Goal: Task Accomplishment & Management: Complete application form

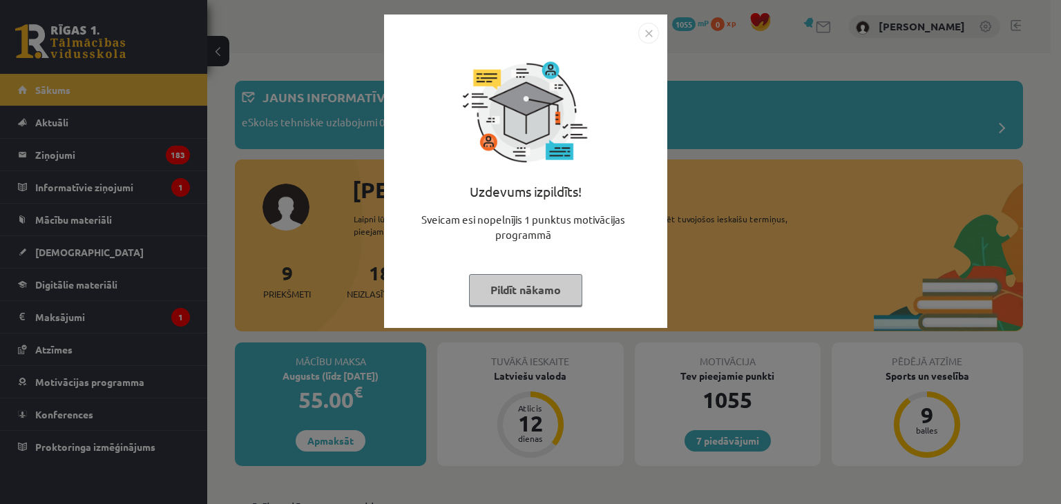
click at [546, 296] on button "Pildīt nākamo" at bounding box center [525, 290] width 113 height 32
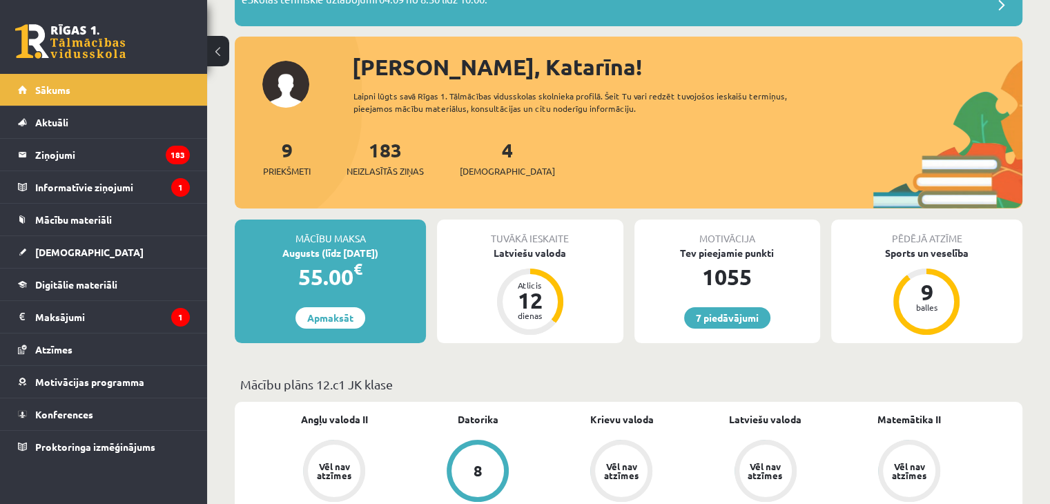
scroll to position [124, 0]
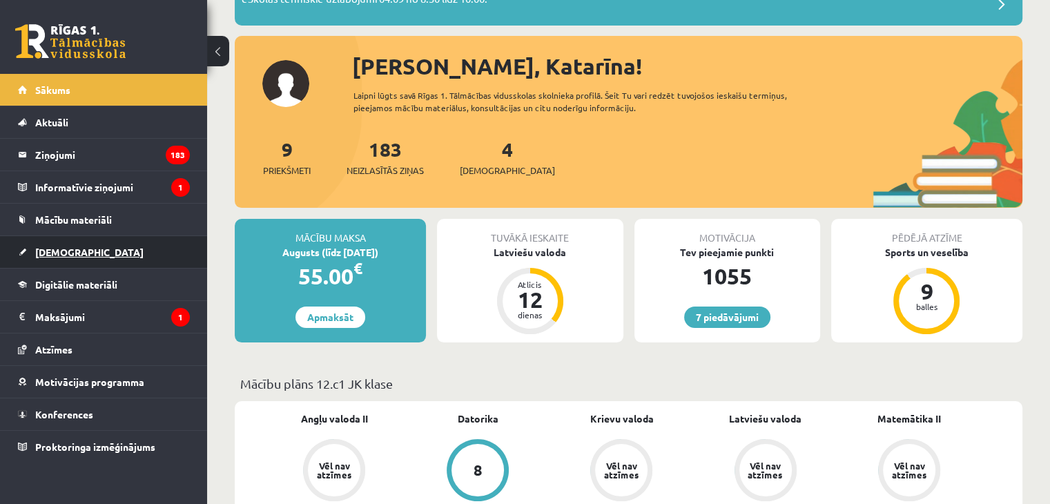
click at [66, 252] on span "[DEMOGRAPHIC_DATA]" at bounding box center [89, 252] width 108 height 12
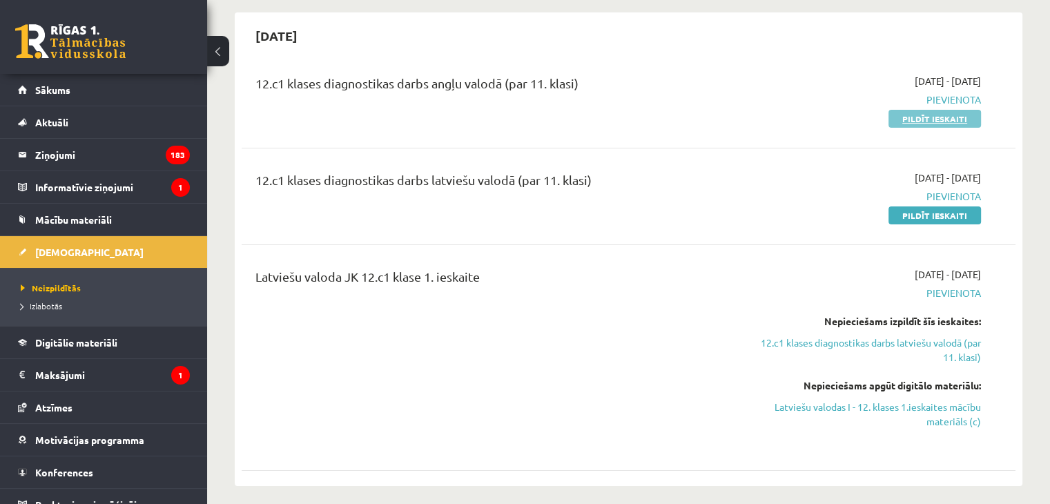
click at [939, 117] on link "Pildīt ieskaiti" at bounding box center [935, 119] width 93 height 18
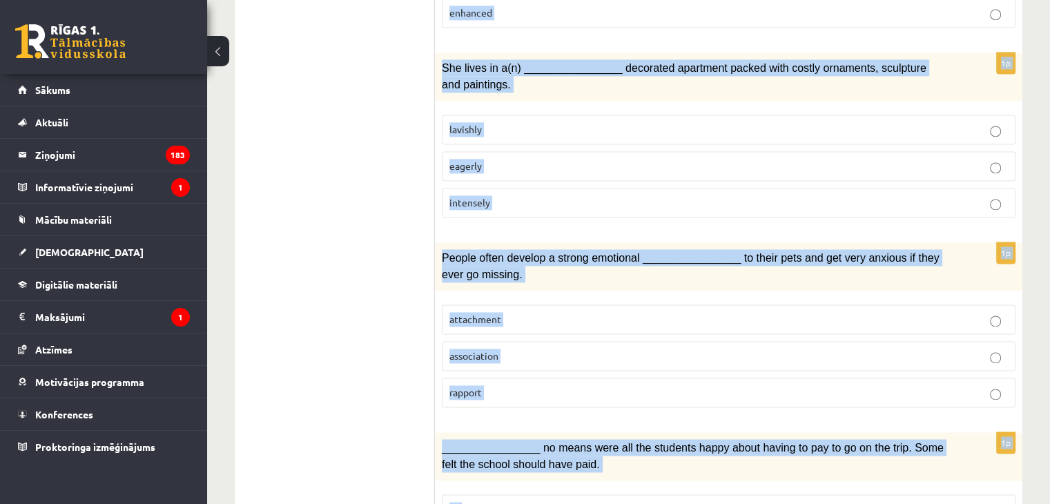
scroll to position [2107, 0]
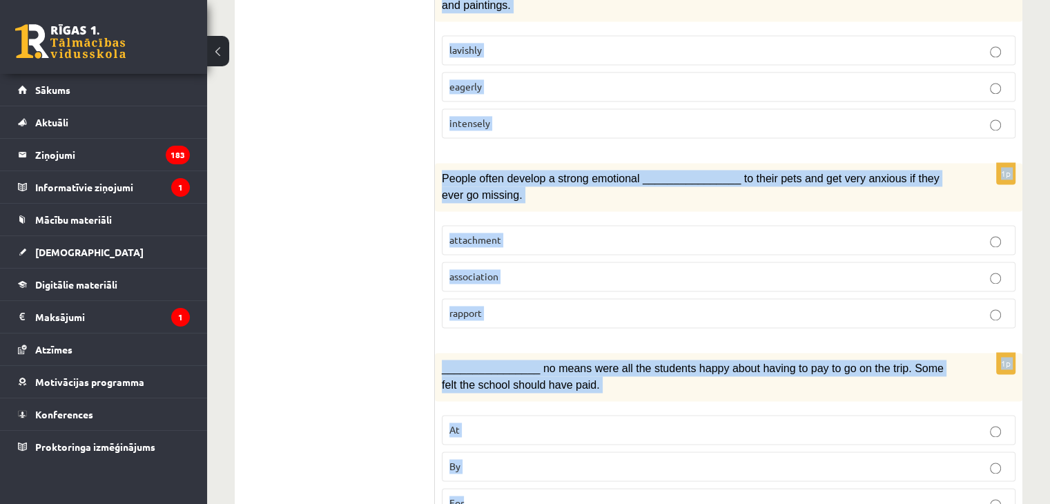
drag, startPoint x: 445, startPoint y: 73, endPoint x: 1032, endPoint y: 460, distance: 703.3
copy form "Loremi dol sitamet consect. 1a Elits doe tempo incid, utl etdolorem aliqua enim…"
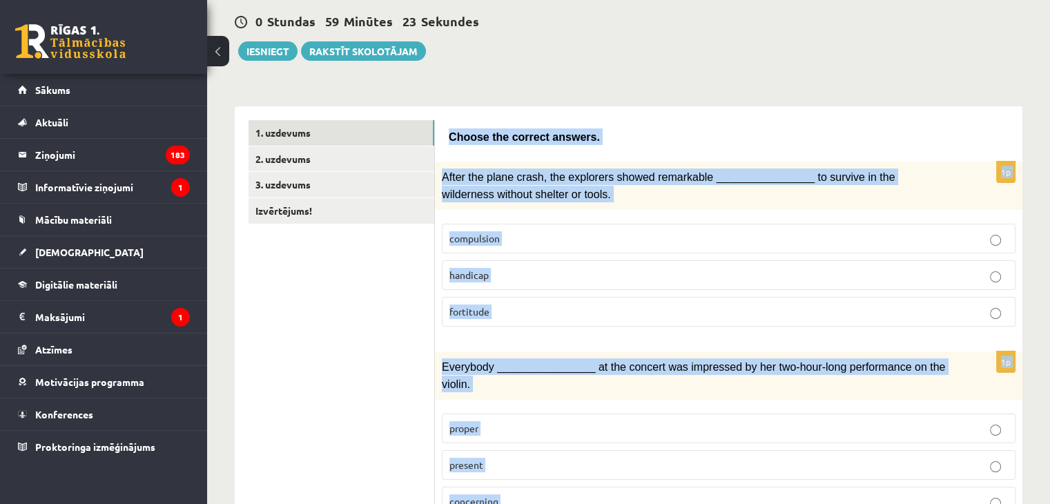
scroll to position [0, 0]
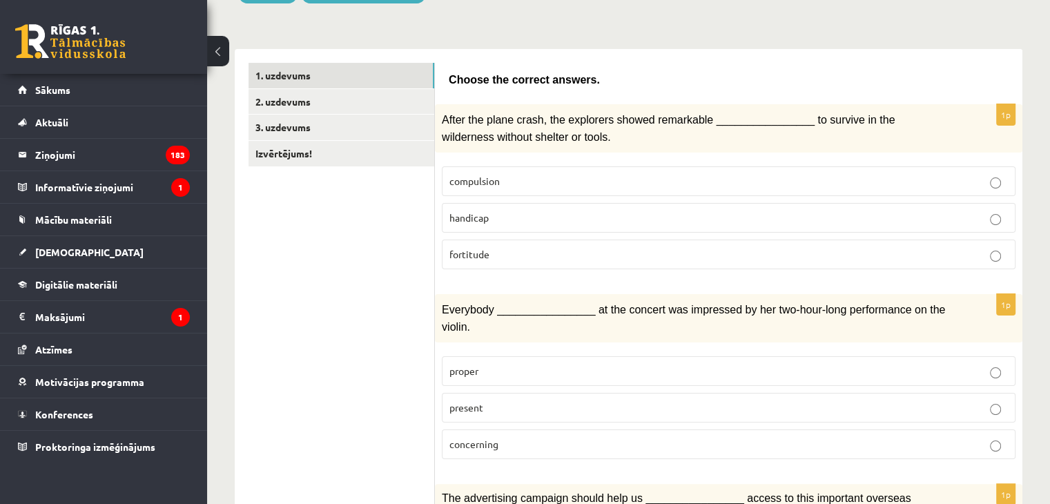
scroll to position [224, 0]
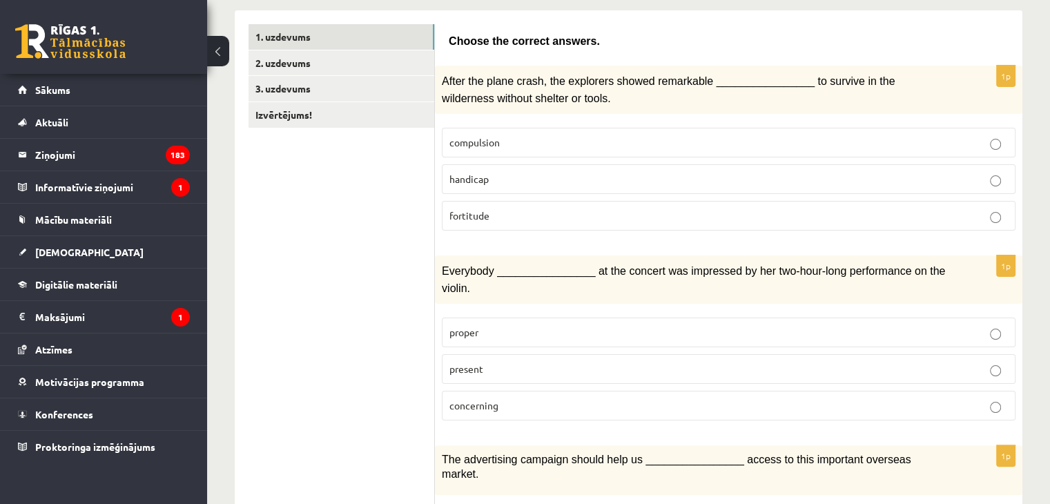
click at [587, 209] on p "fortitude" at bounding box center [729, 216] width 559 height 15
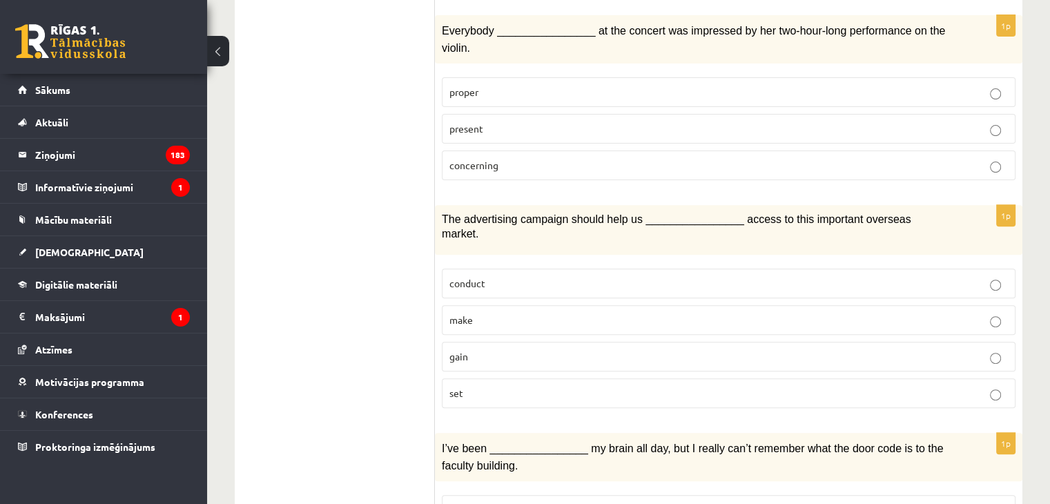
scroll to position [466, 0]
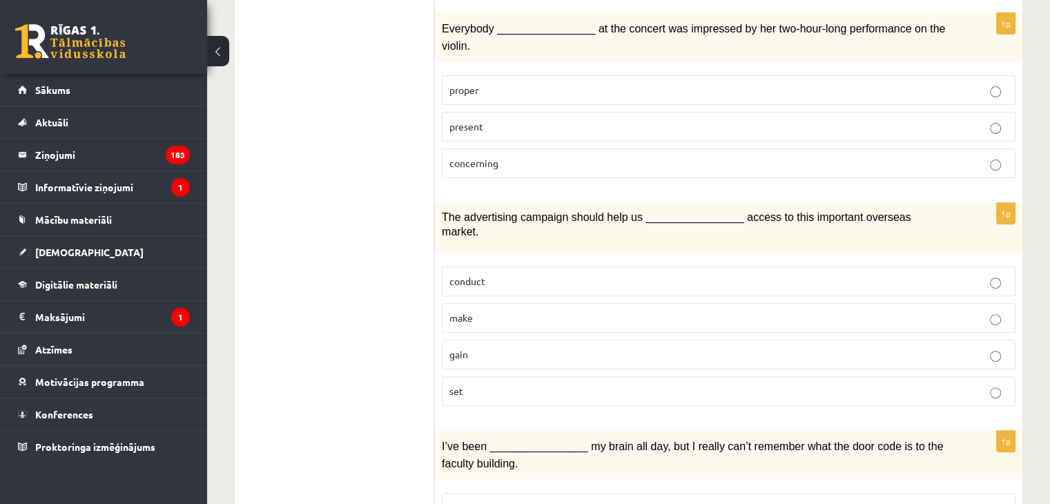
click at [568, 119] on p "present" at bounding box center [729, 126] width 559 height 15
click at [539, 347] on p "gain" at bounding box center [729, 354] width 559 height 15
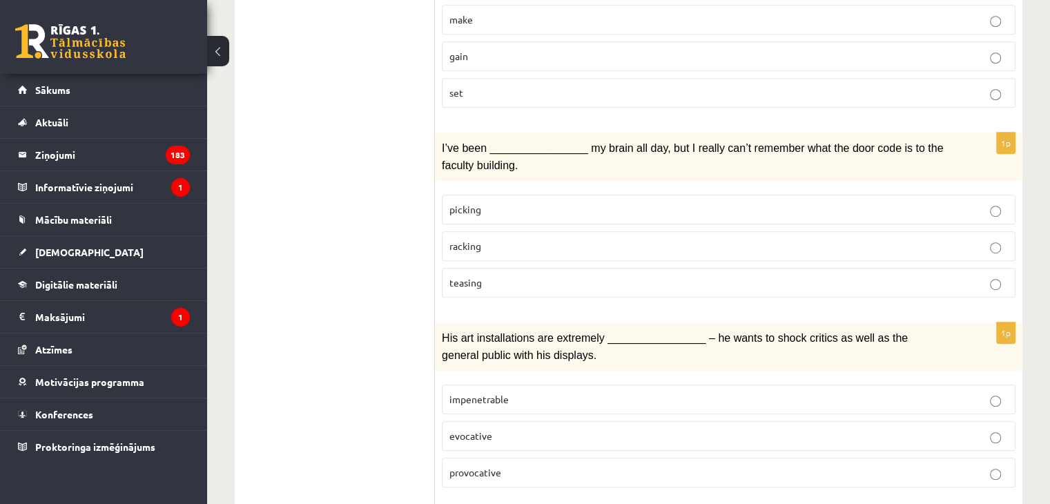
scroll to position [767, 0]
click at [532, 237] on p "racking" at bounding box center [729, 244] width 559 height 15
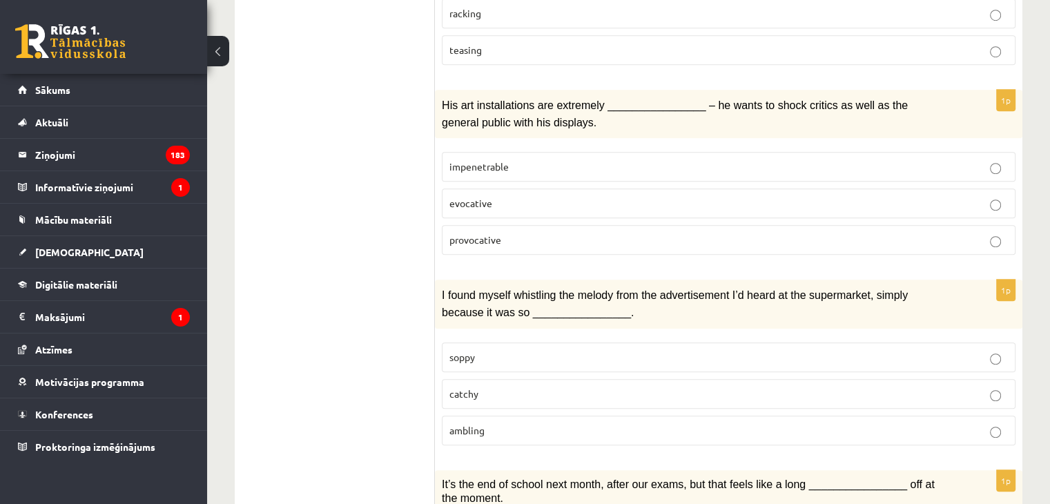
scroll to position [999, 0]
click at [595, 231] on p "provocative" at bounding box center [729, 238] width 559 height 15
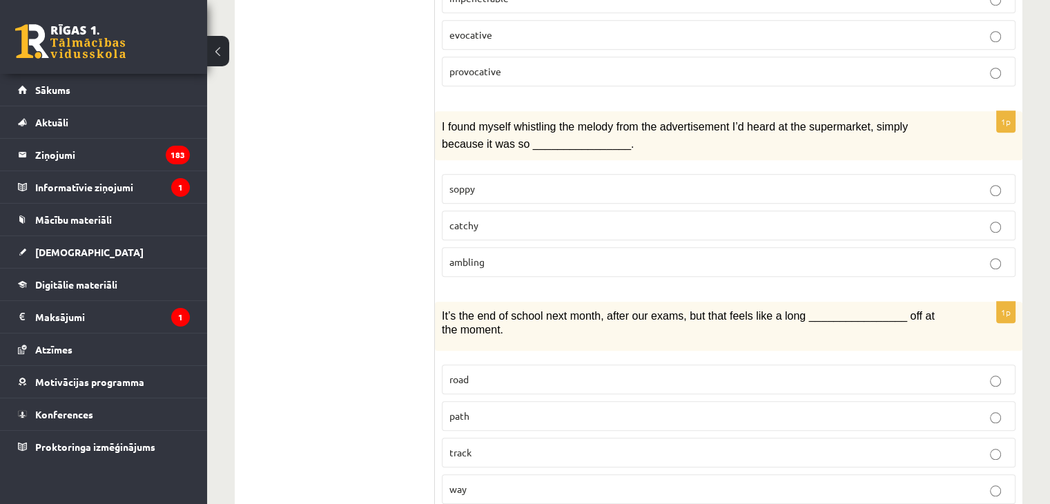
click at [573, 218] on p "catchy" at bounding box center [729, 225] width 559 height 15
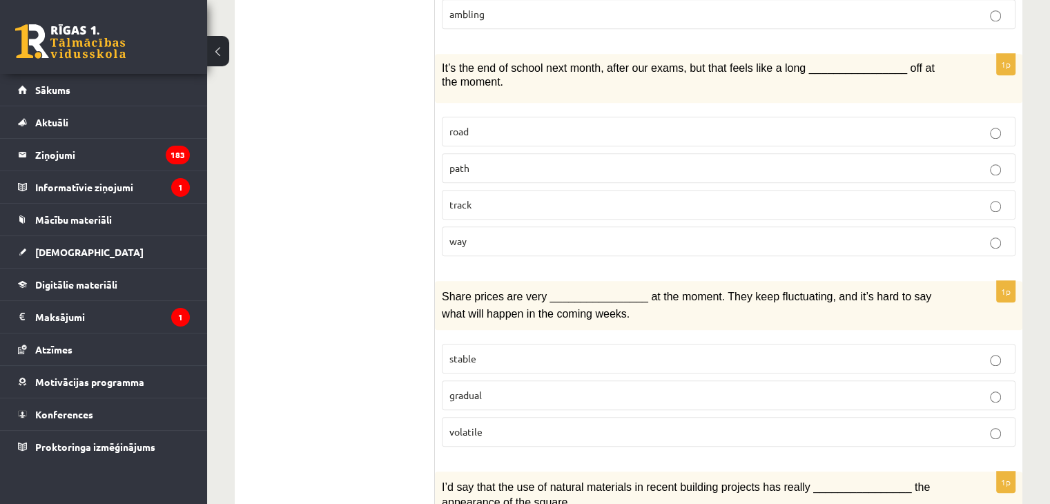
scroll to position [1416, 0]
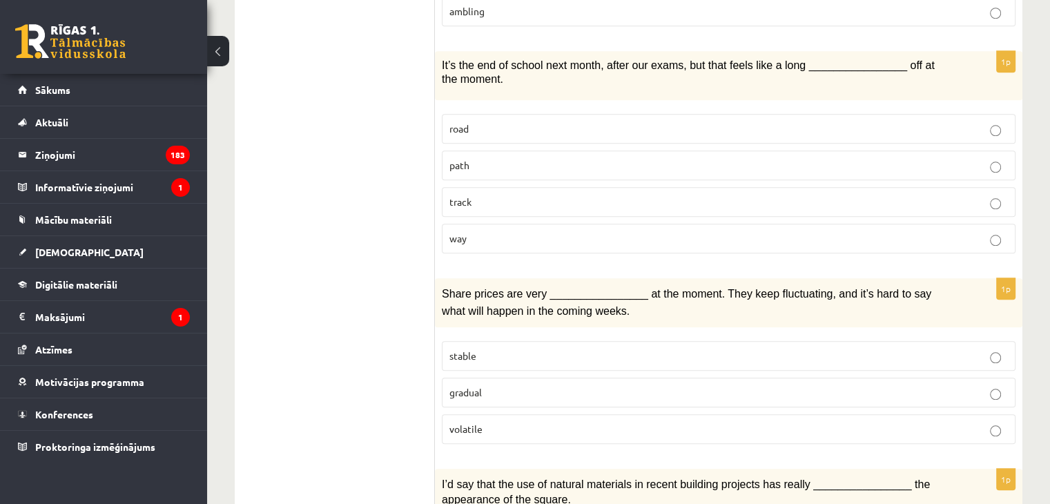
click at [553, 231] on p "way" at bounding box center [729, 238] width 559 height 15
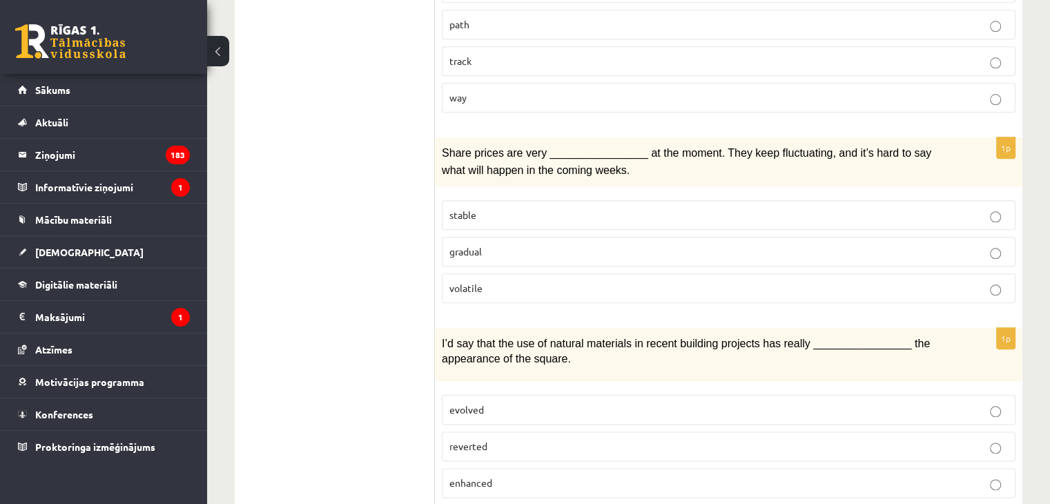
scroll to position [1560, 0]
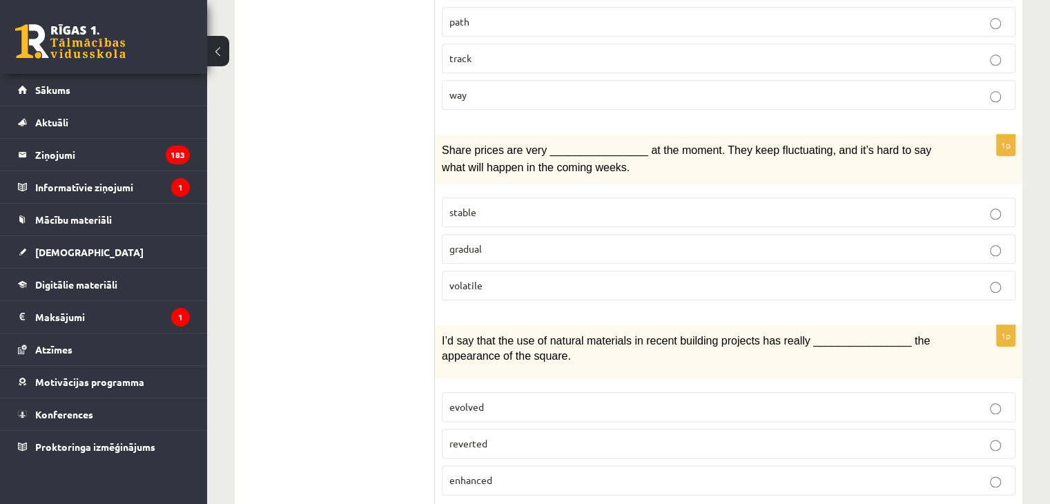
click at [594, 278] on p "volatile" at bounding box center [729, 285] width 559 height 15
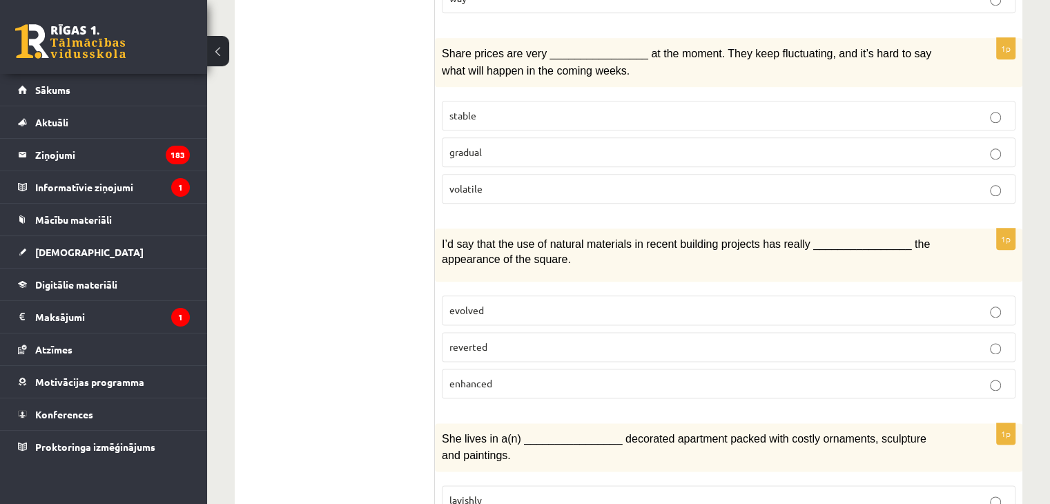
scroll to position [1669, 0]
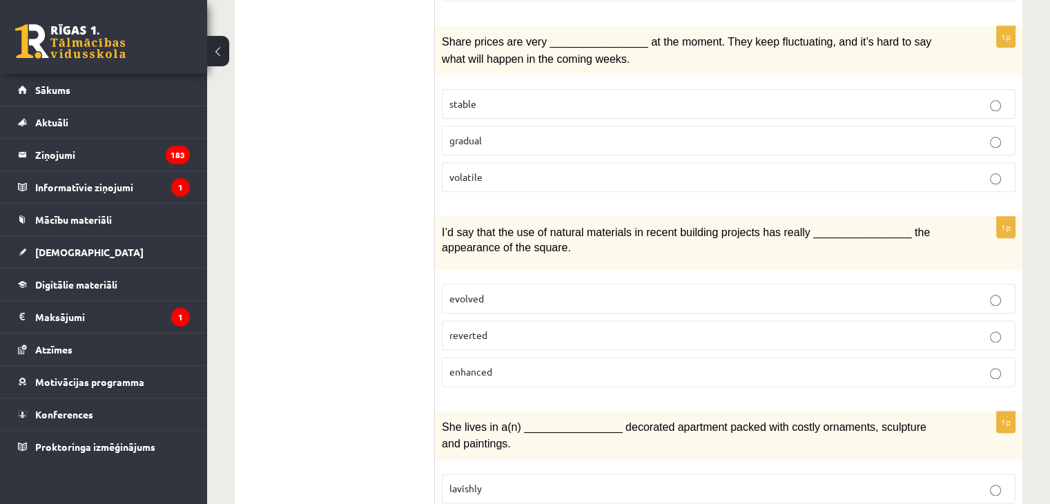
click at [569, 365] on p "enhanced" at bounding box center [729, 372] width 559 height 15
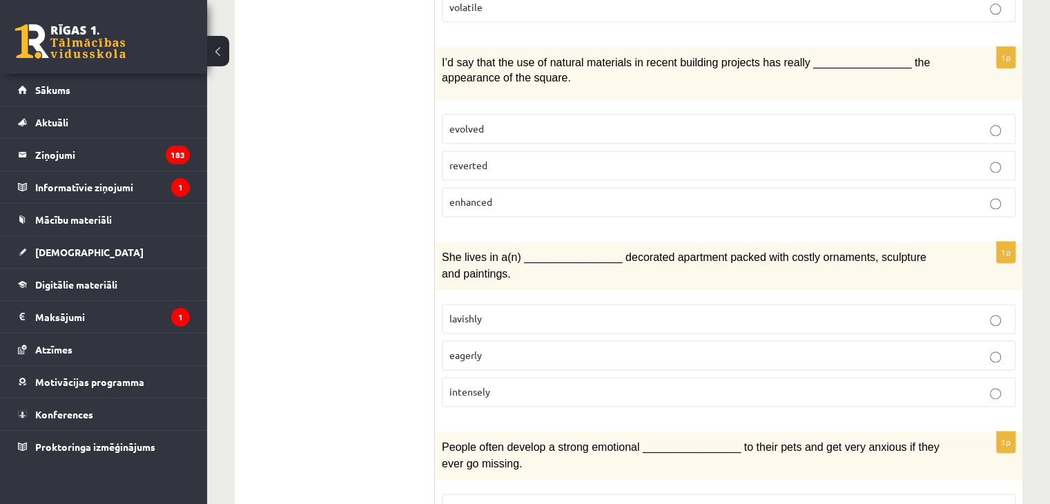
scroll to position [1845, 0]
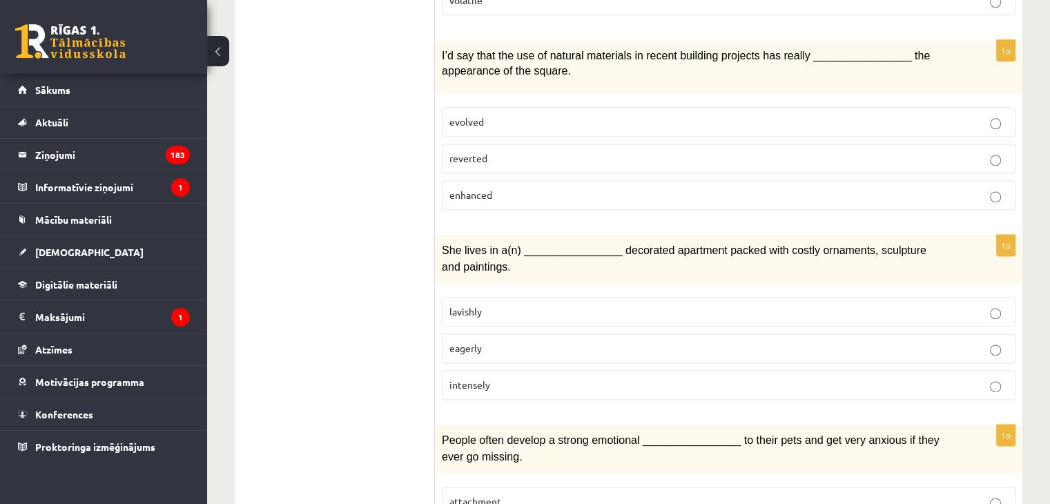
click at [535, 305] on p "lavishly" at bounding box center [729, 312] width 559 height 15
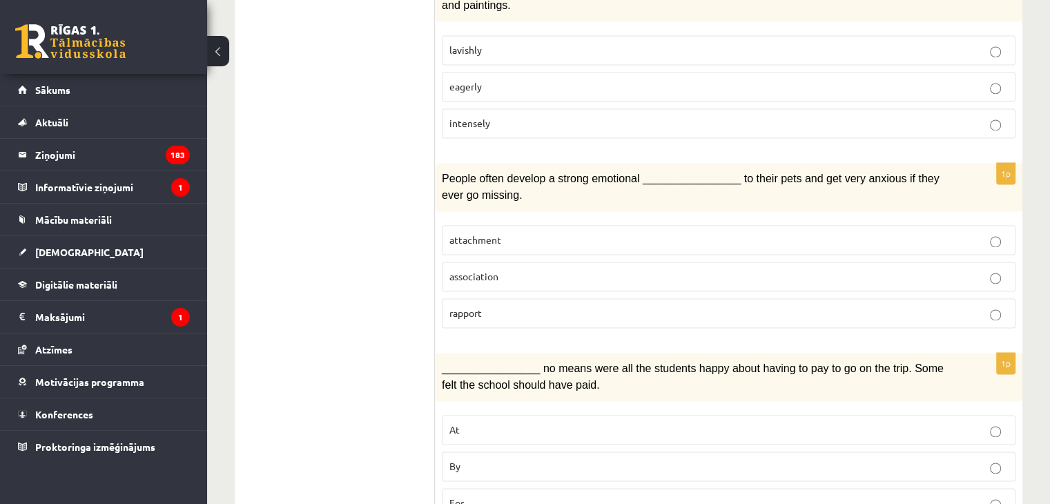
click at [514, 225] on label "attachment" at bounding box center [729, 240] width 574 height 30
click at [532, 459] on p "By" at bounding box center [729, 466] width 559 height 15
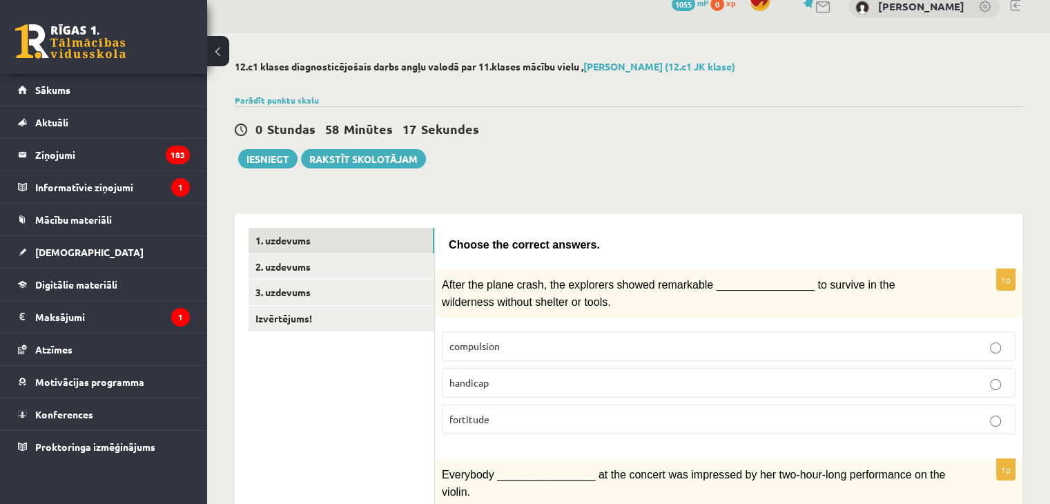
scroll to position [0, 0]
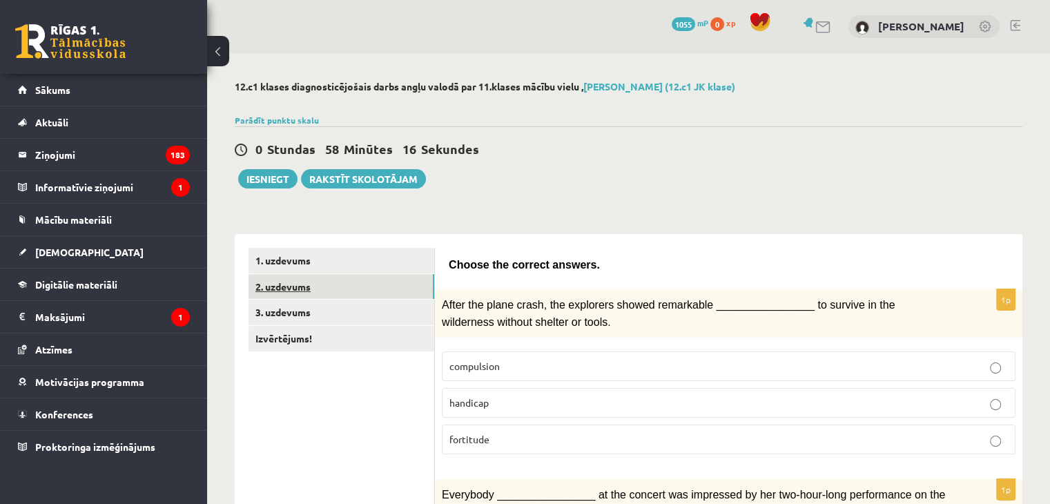
click at [369, 296] on link "2. uzdevums" at bounding box center [342, 287] width 186 height 26
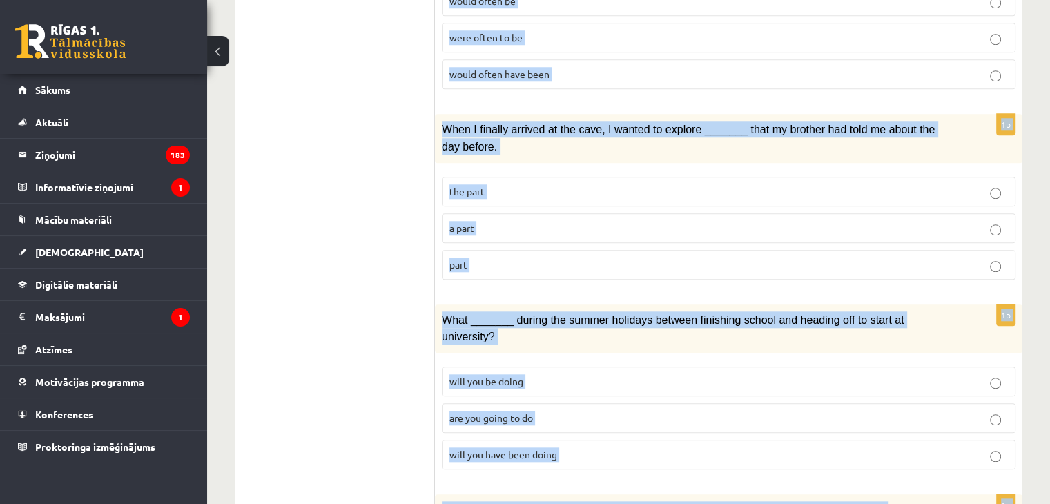
scroll to position [1599, 0]
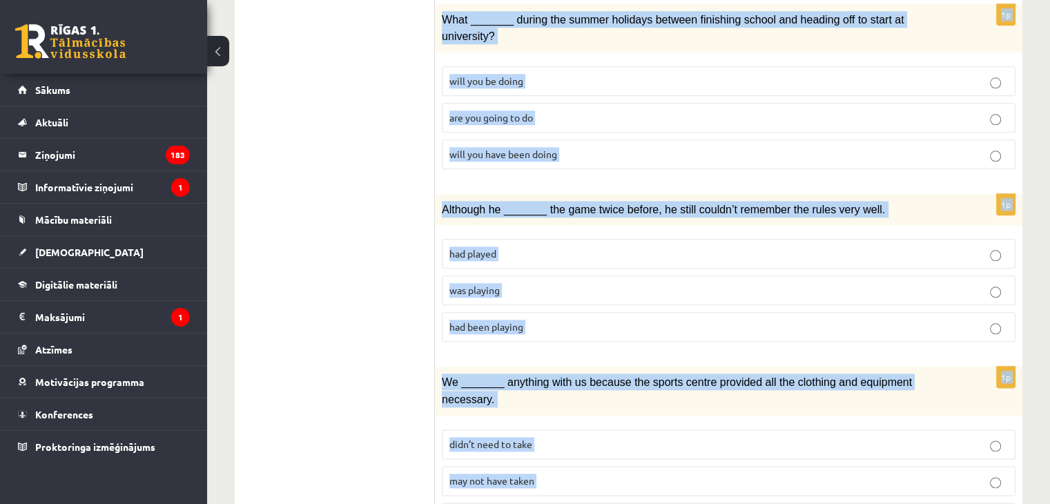
drag, startPoint x: 442, startPoint y: 95, endPoint x: 881, endPoint y: 534, distance: 620.7
copy form "Loremi dol sita cons adipis el sedd ei temporin utl etdolorem. 2a Eni adminimve…"
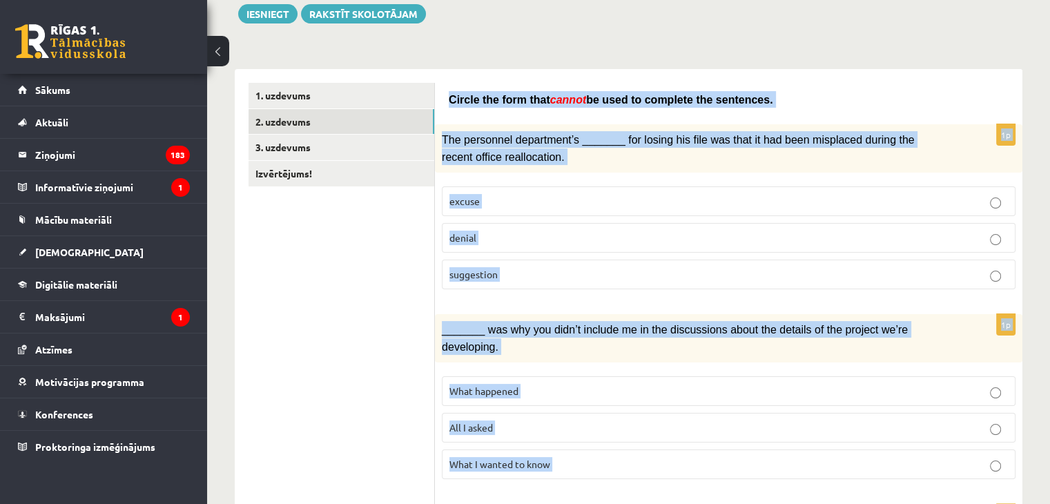
scroll to position [0, 0]
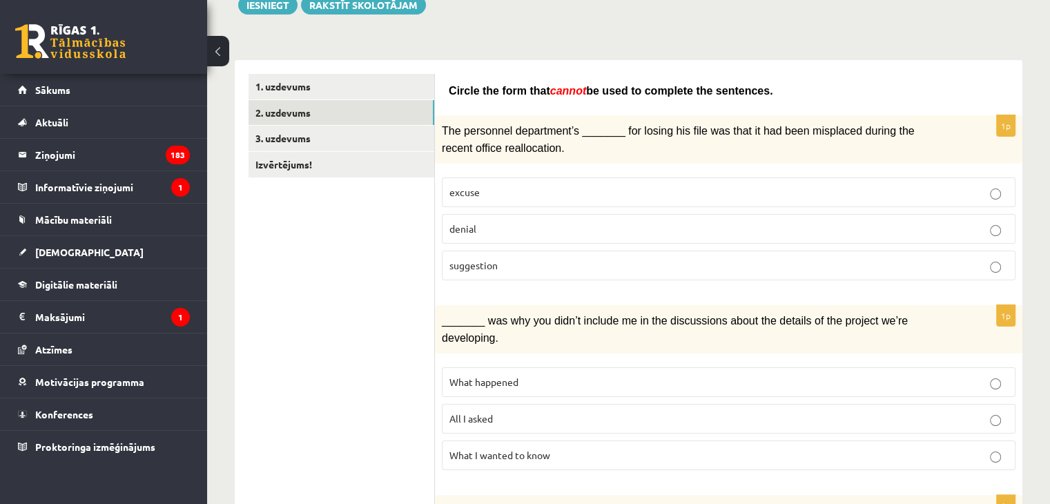
scroll to position [178, 0]
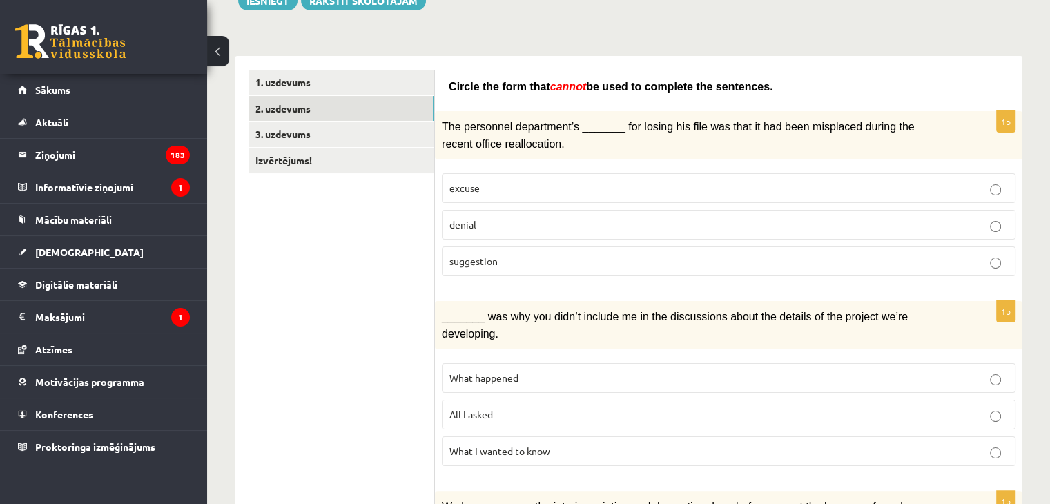
click at [570, 228] on label "denial" at bounding box center [729, 225] width 574 height 30
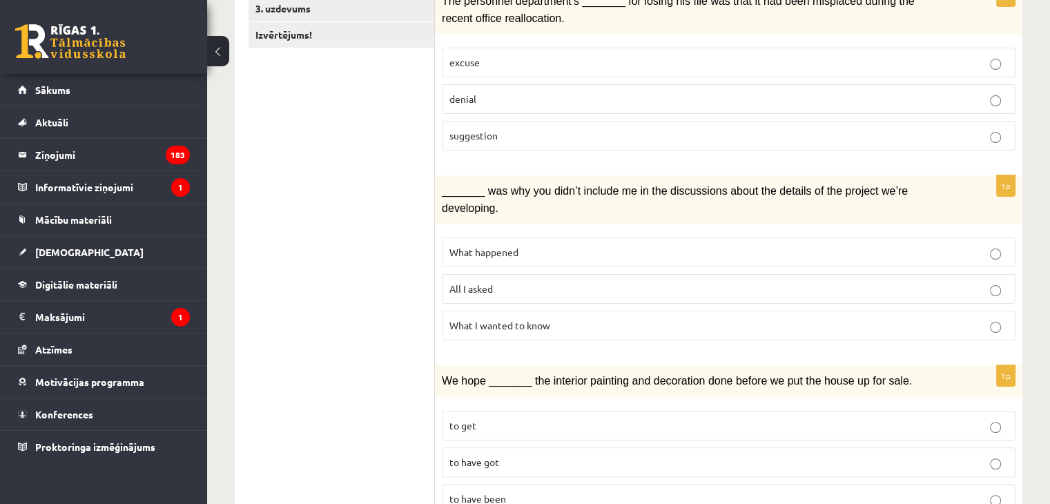
scroll to position [403, 0]
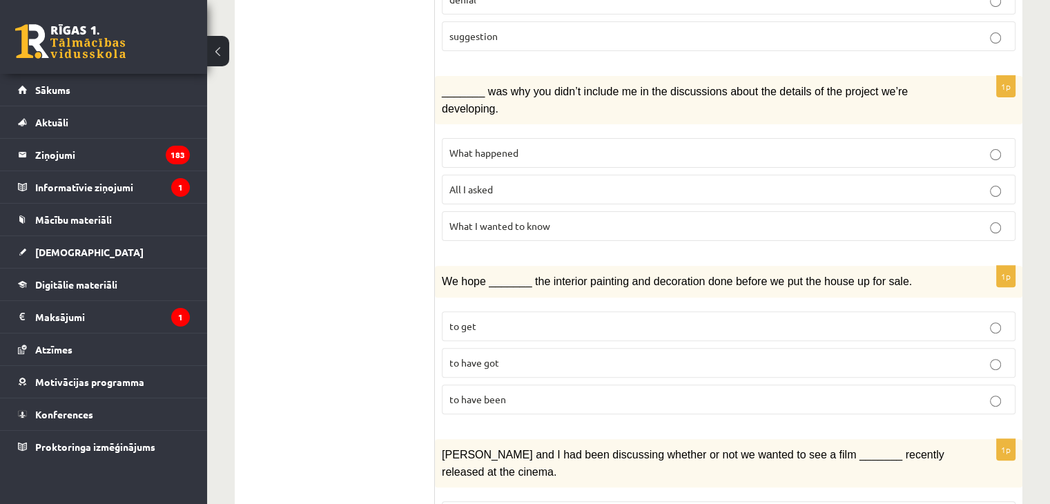
click at [577, 219] on p "What I wanted to know" at bounding box center [729, 226] width 559 height 15
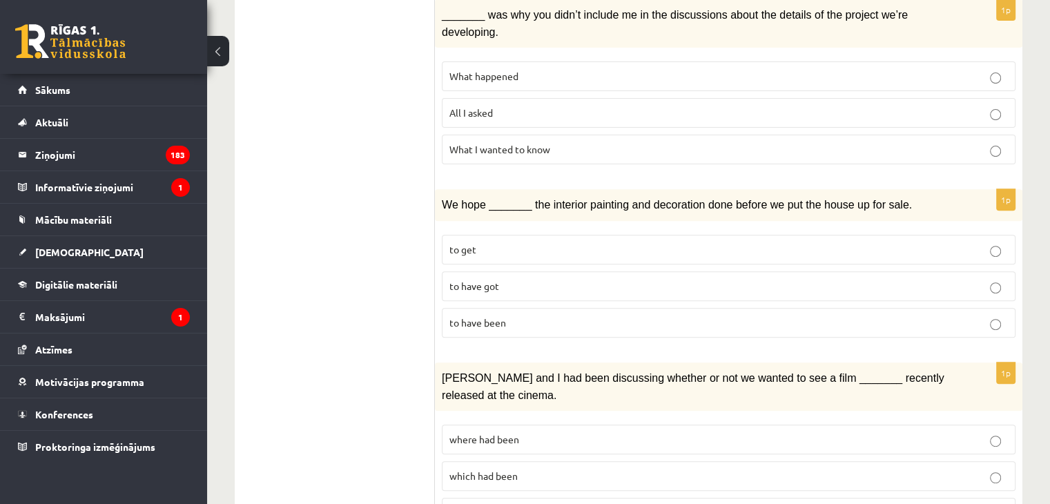
scroll to position [481, 0]
click at [542, 278] on p "to have got" at bounding box center [729, 285] width 559 height 15
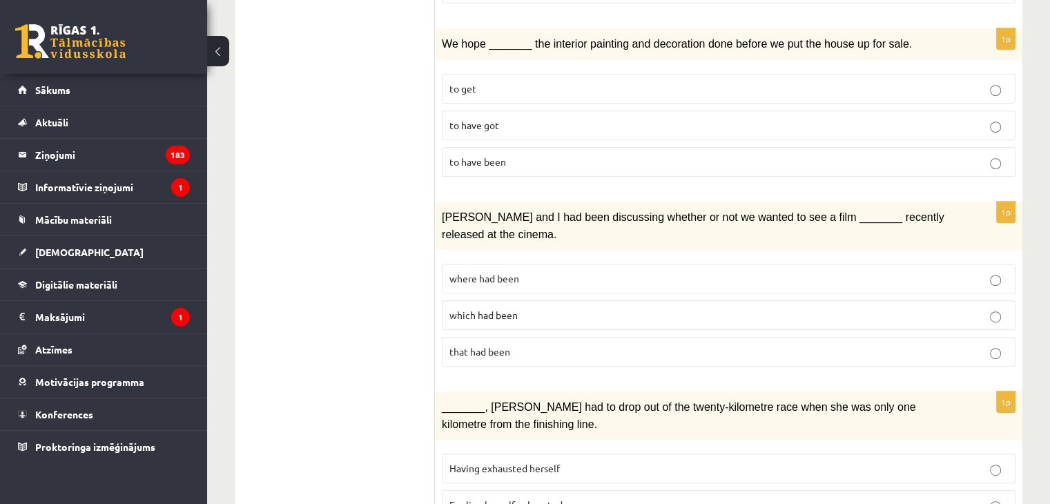
scroll to position [669, 0]
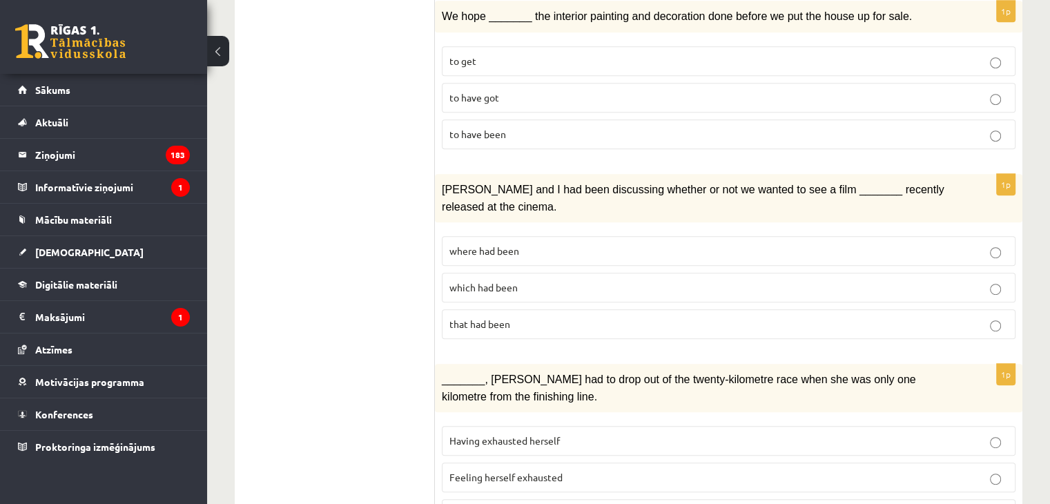
click at [541, 244] on p "where had been" at bounding box center [729, 251] width 559 height 15
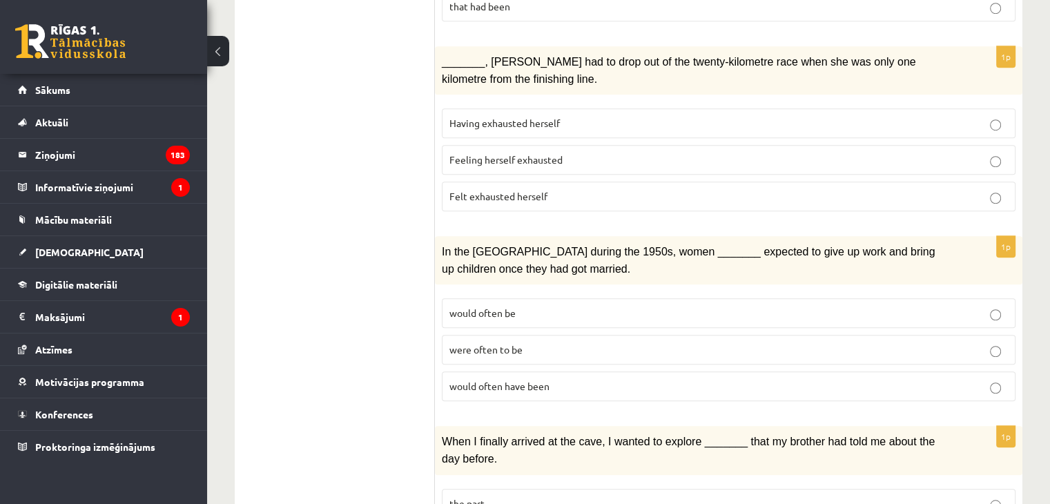
scroll to position [988, 0]
click at [617, 188] on p "Felt exhausted herself" at bounding box center [729, 195] width 559 height 15
click at [559, 378] on p "would often have been" at bounding box center [729, 385] width 559 height 15
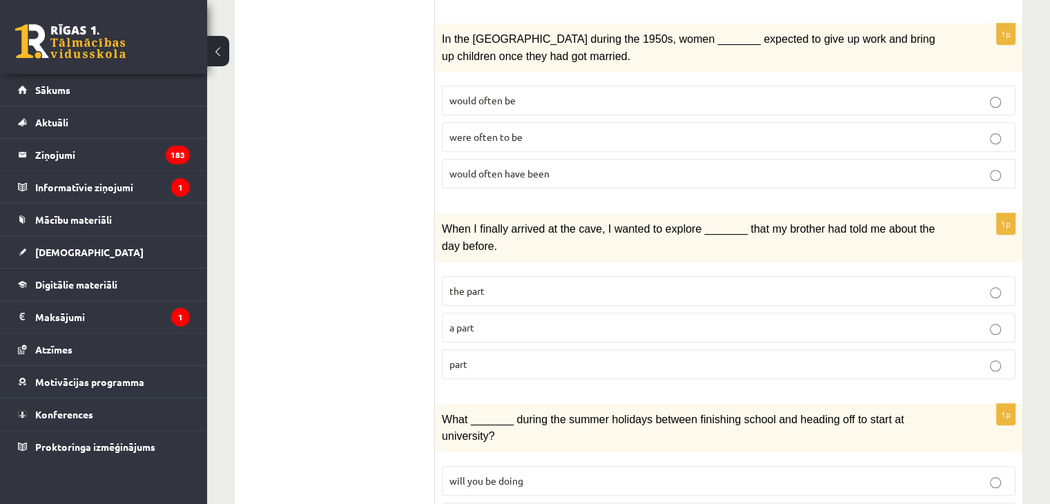
scroll to position [1202, 0]
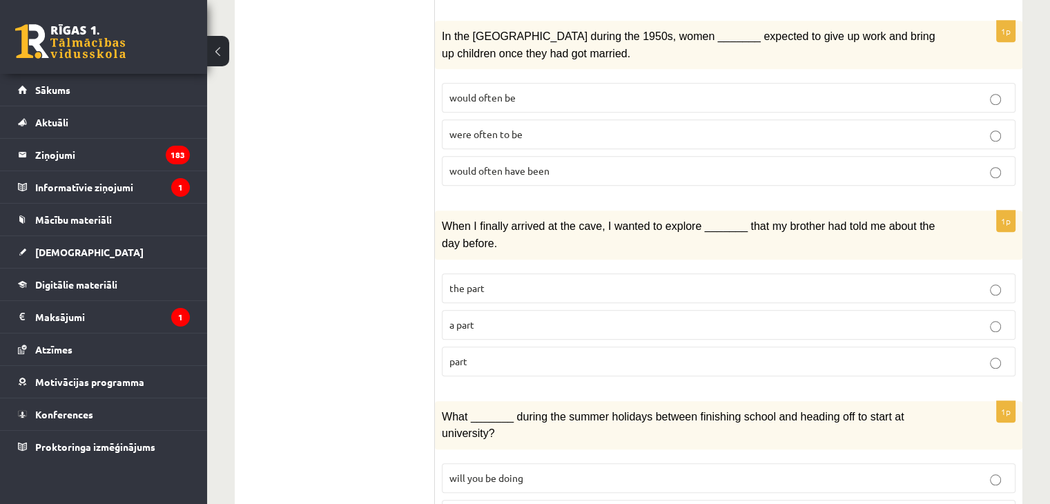
click at [547, 354] on p "part" at bounding box center [729, 361] width 559 height 15
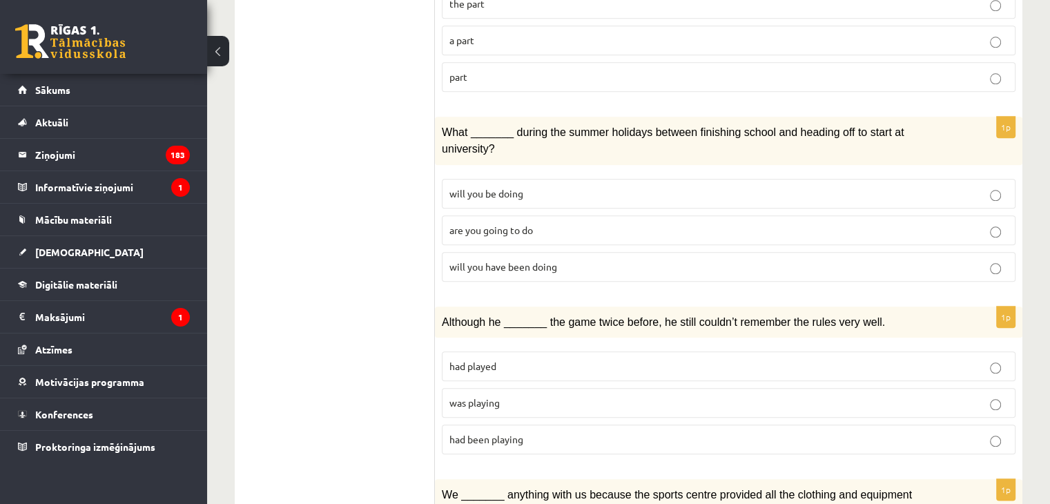
scroll to position [1489, 0]
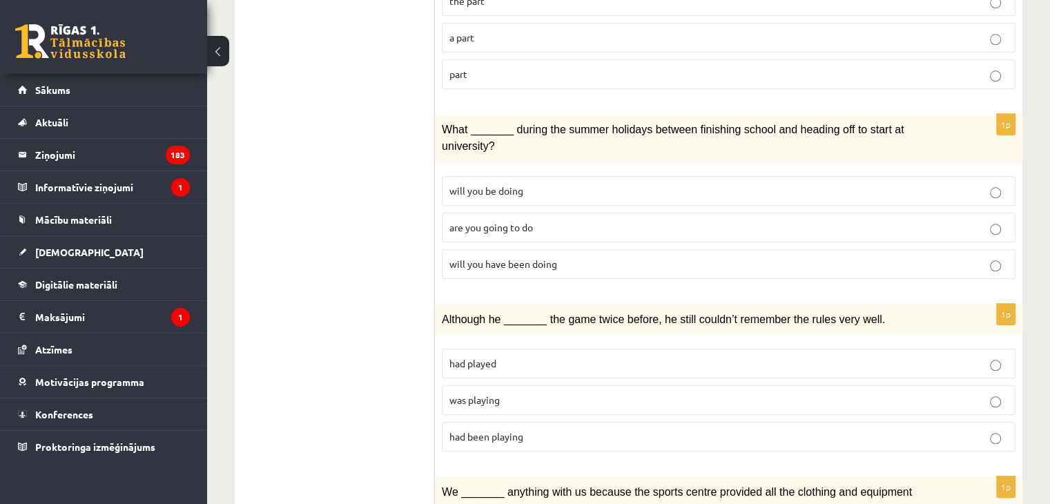
click at [550, 258] on span "will you have been doing" at bounding box center [504, 264] width 108 height 12
click at [568, 430] on p "had been playing" at bounding box center [729, 437] width 559 height 15
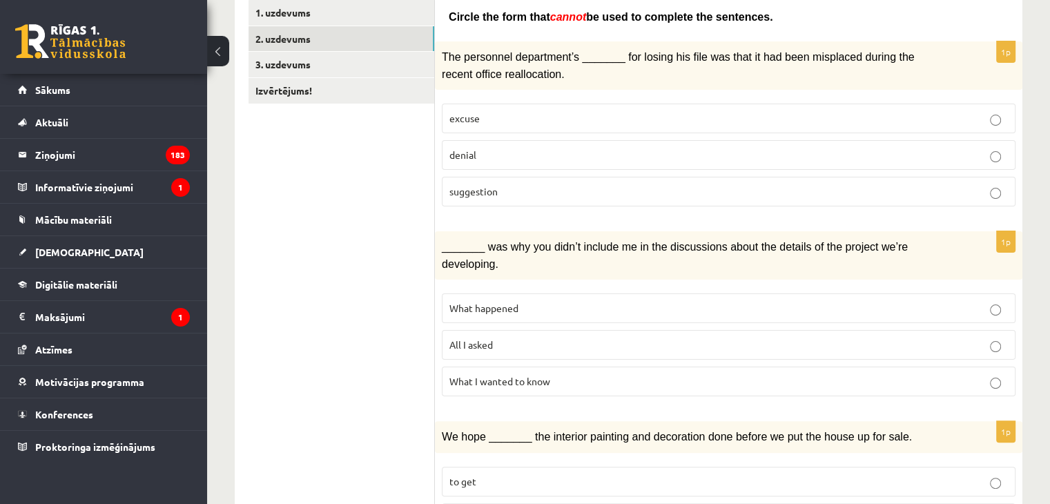
scroll to position [0, 0]
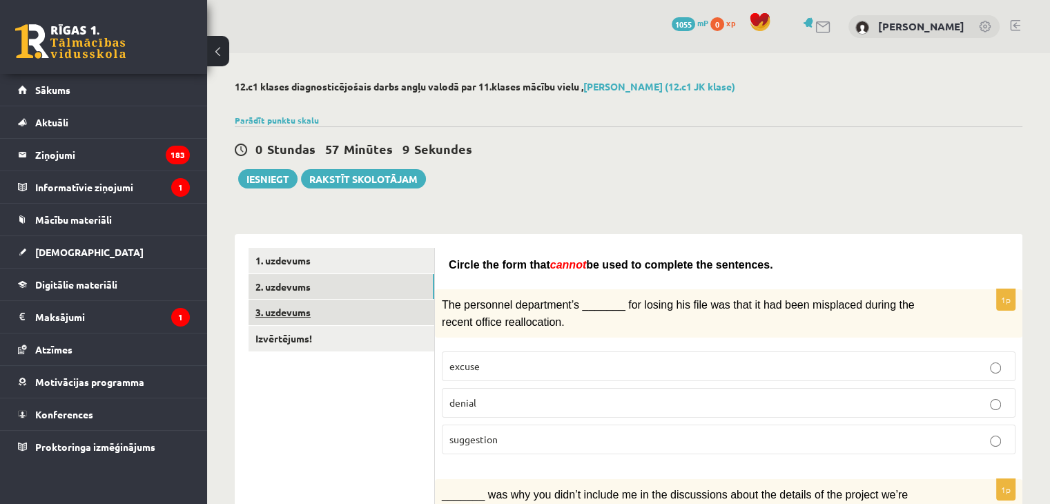
click at [390, 304] on link "3. uzdevums" at bounding box center [342, 313] width 186 height 26
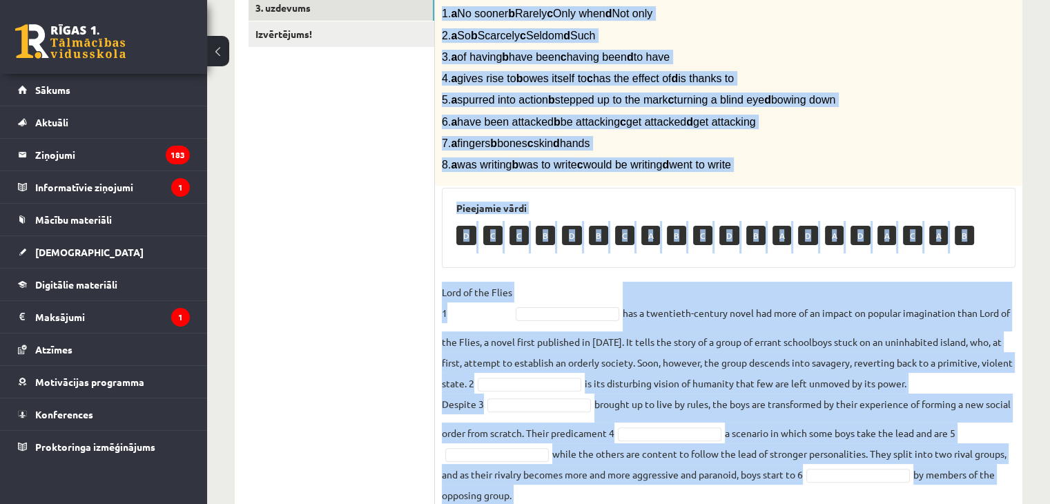
scroll to position [445, 0]
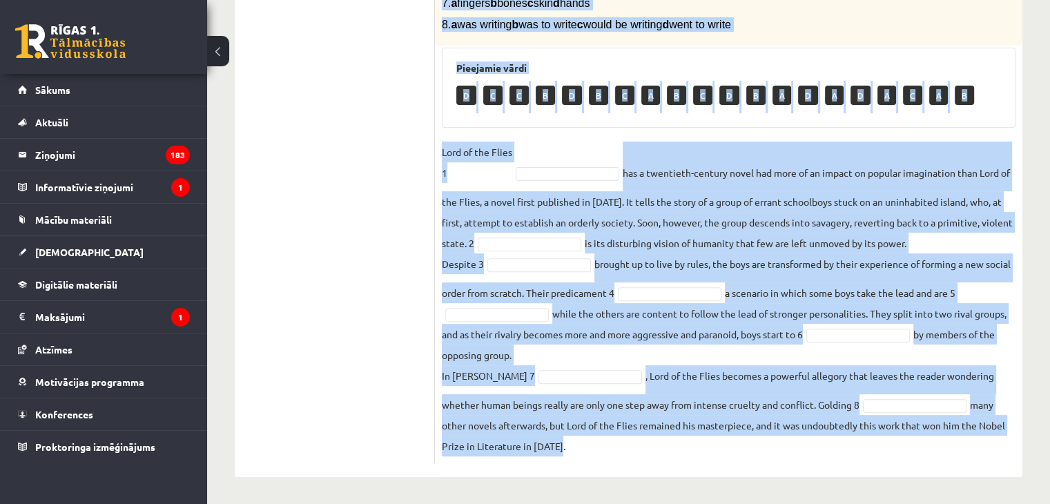
drag, startPoint x: 439, startPoint y: 271, endPoint x: 885, endPoint y: 496, distance: 498.8
click at [885, 496] on div "12.c1 klases diagnosticējošais darbs angļu valodā par 11.klases mācību vielu , …" at bounding box center [628, 56] width 843 height 896
copy div "Loremips dol sita cons adi elitsed doeiu (t–i). 5. u La etdolo m Aliqua e Admi …"
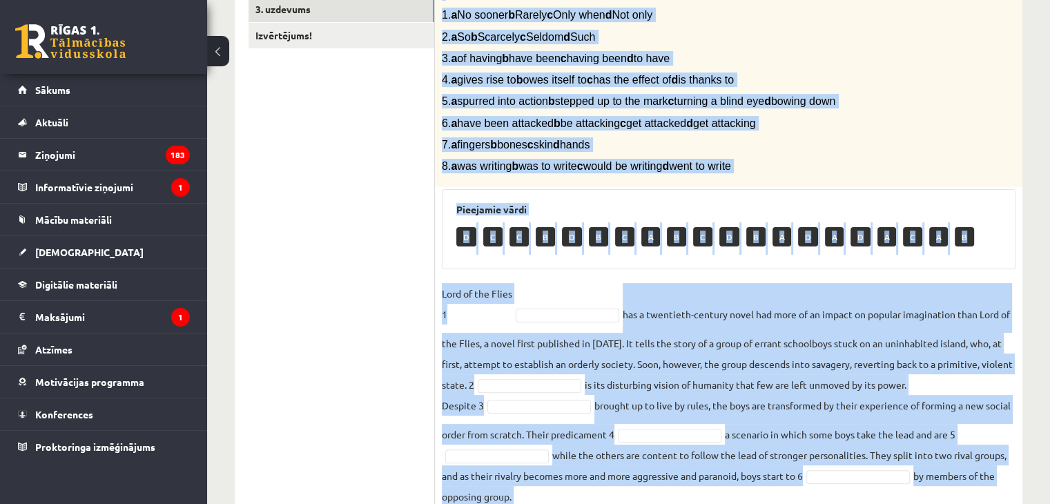
scroll to position [229, 0]
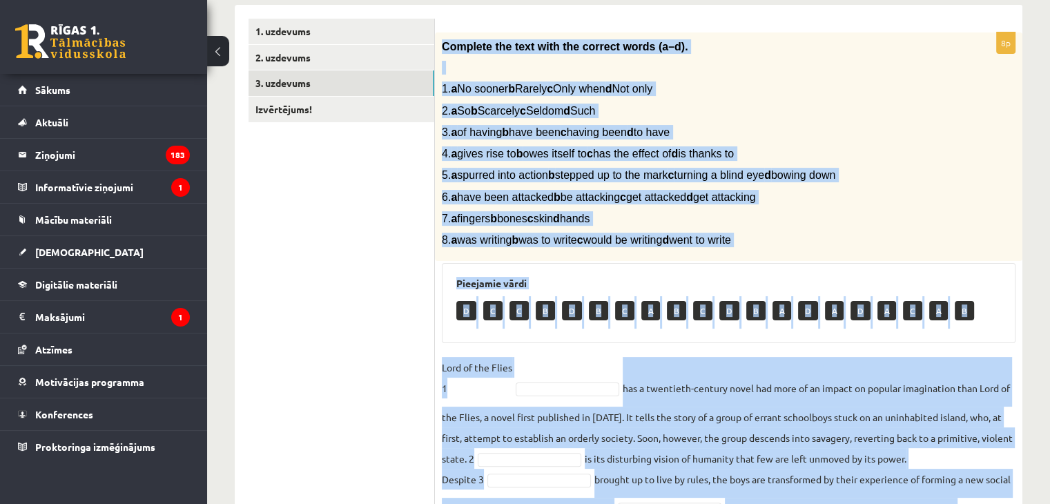
click at [540, 191] on span "6. a have been attacked b be attacking c get attacked d get attacking" at bounding box center [599, 197] width 314 height 12
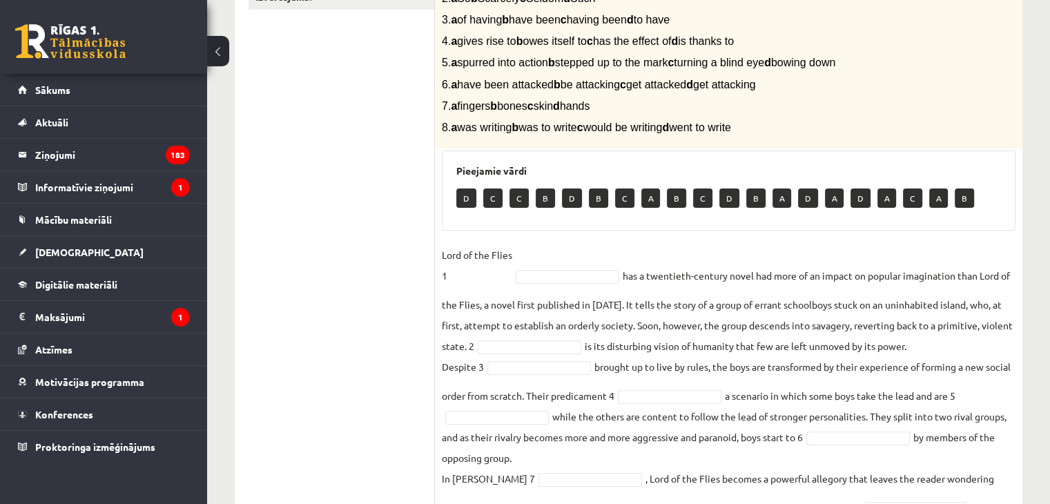
scroll to position [346, 0]
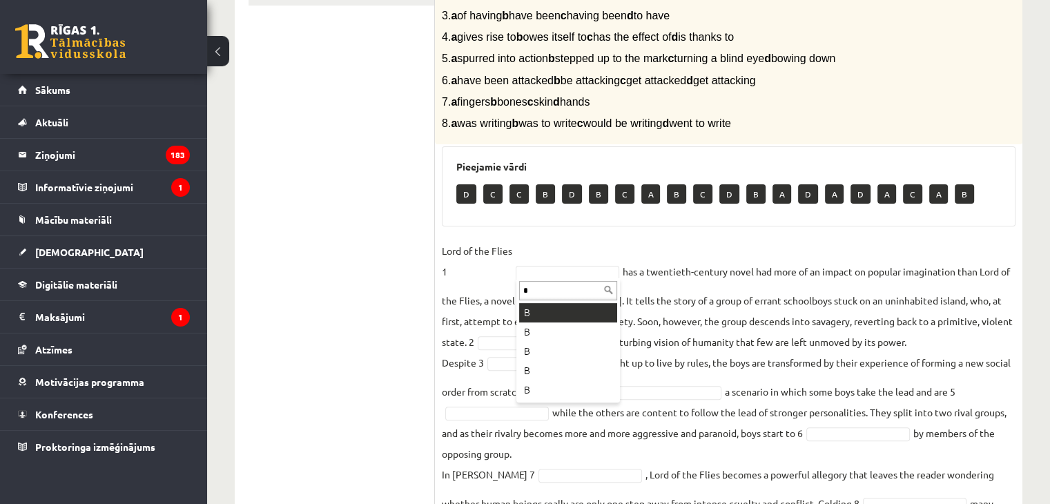
type input "*"
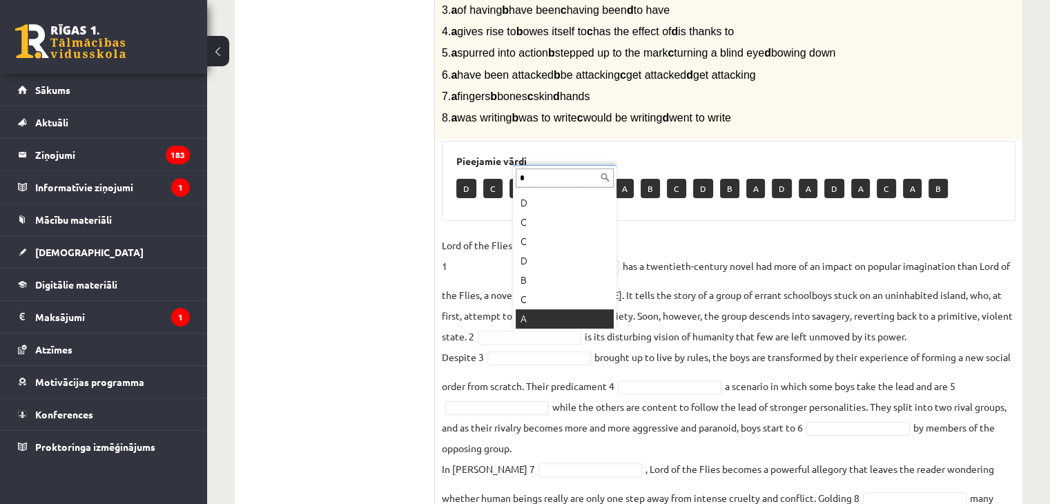
scroll to position [0, 0]
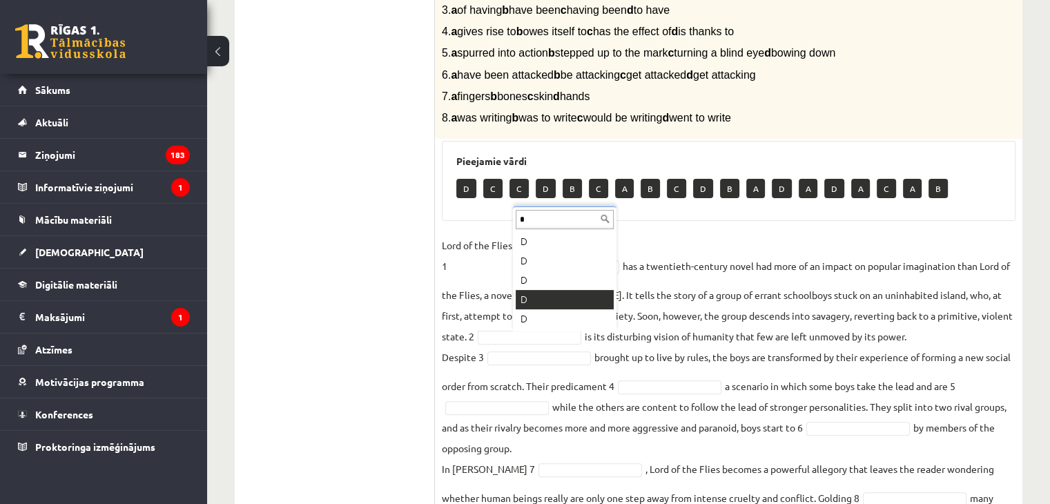
type input "*"
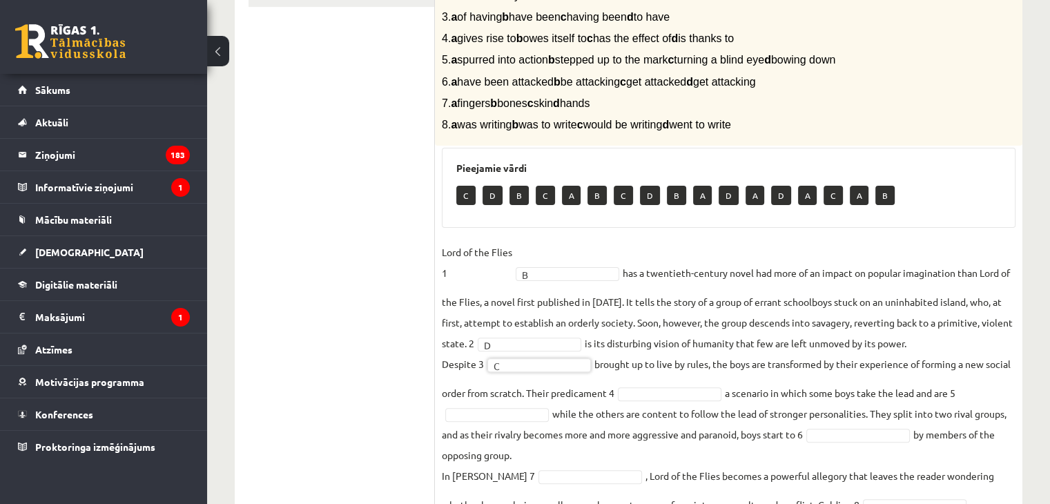
scroll to position [343, 0]
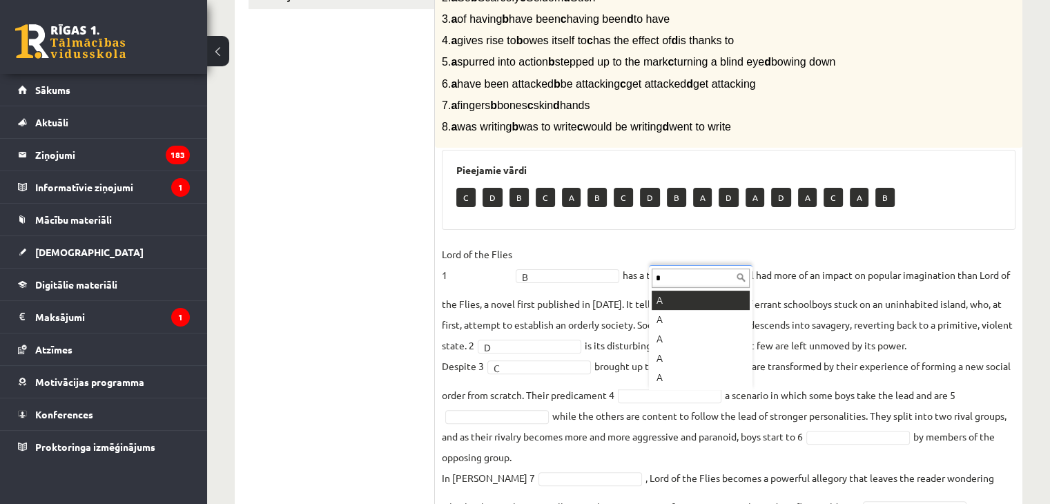
type input "*"
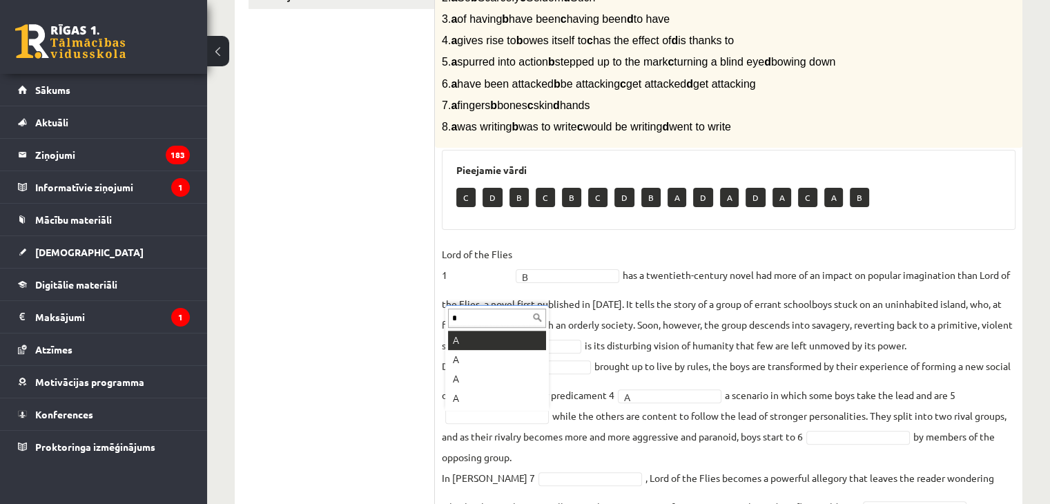
type input "*"
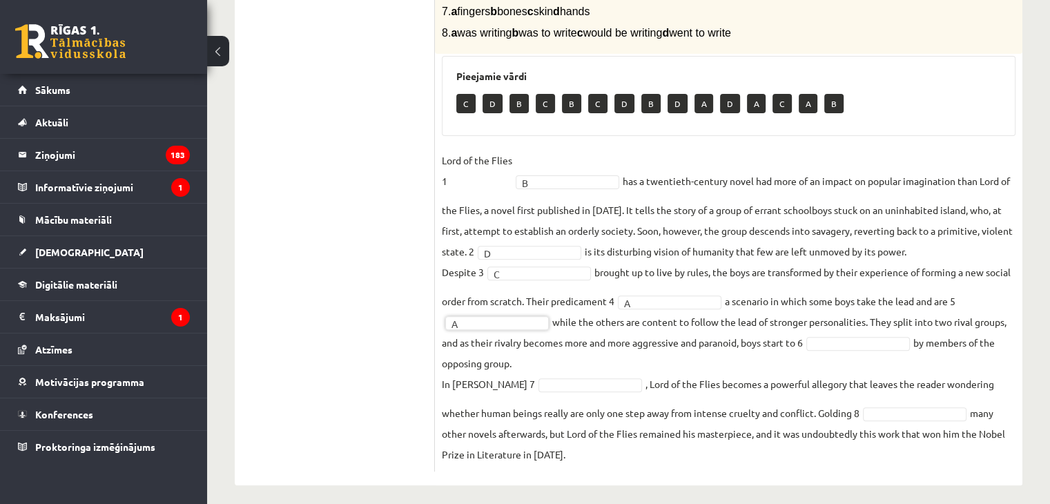
scroll to position [436, 0]
type input "*"
click at [602, 375] on fieldset "Lord of the Flies 1 B * has a twentieth-century novel had more of an impact on …" at bounding box center [729, 307] width 574 height 315
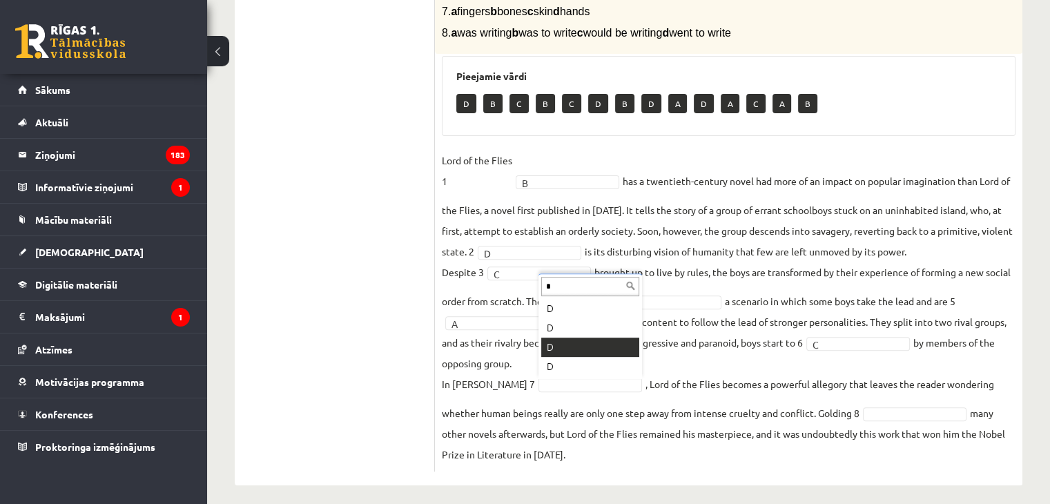
type input "*"
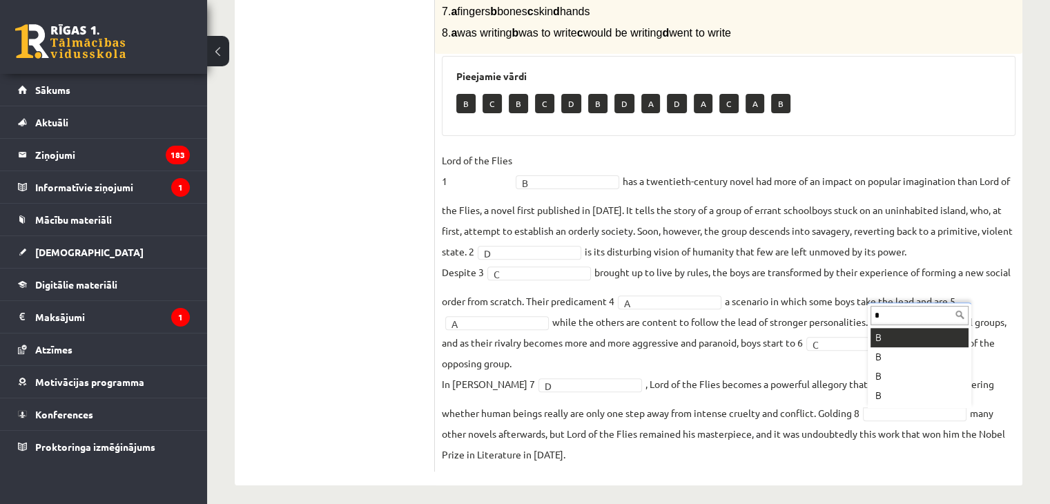
type input "*"
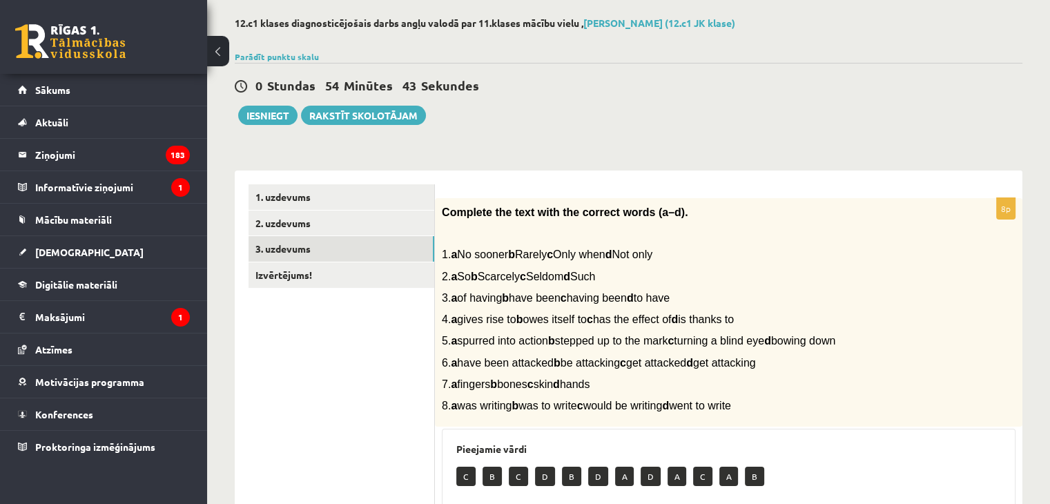
scroll to position [42, 0]
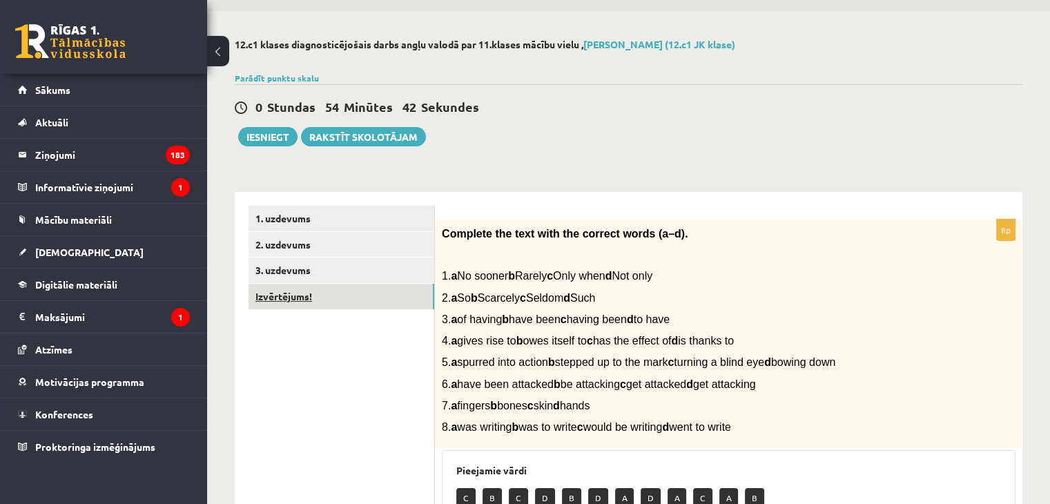
click at [347, 299] on link "Izvērtējums!" at bounding box center [342, 297] width 186 height 26
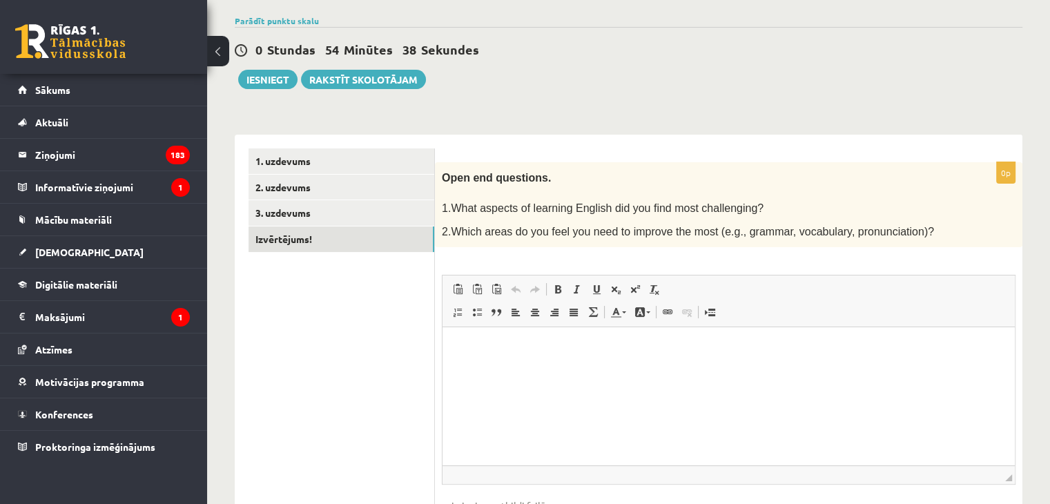
scroll to position [99, 0]
click at [456, 344] on html at bounding box center [729, 348] width 573 height 42
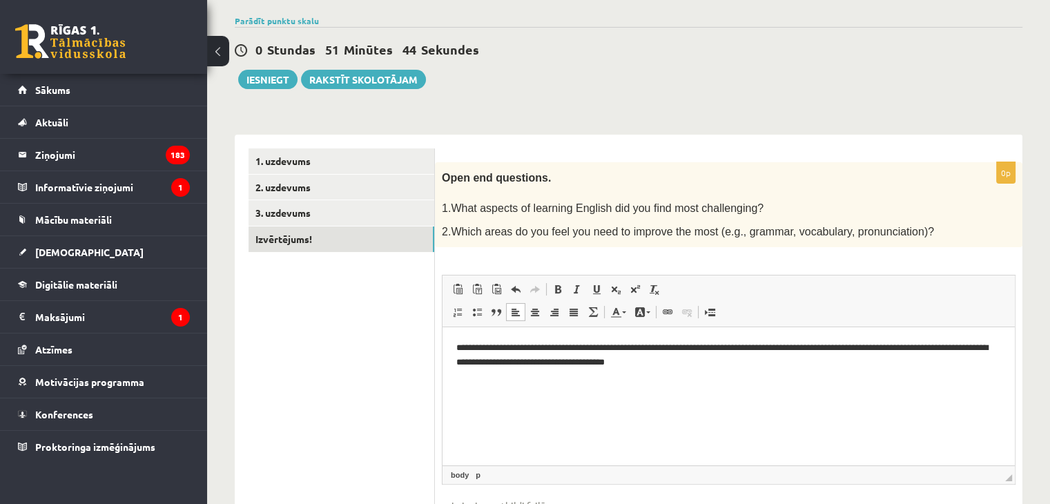
click at [463, 349] on p "**********" at bounding box center [729, 355] width 546 height 29
click at [733, 366] on p "**********" at bounding box center [729, 355] width 546 height 29
click at [277, 73] on button "Iesniegt" at bounding box center [267, 79] width 59 height 19
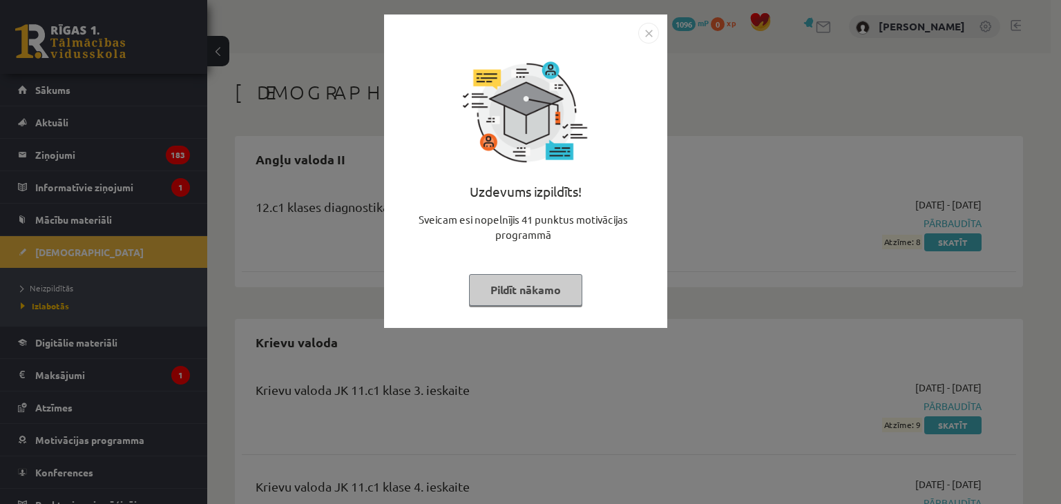
click at [526, 281] on button "Pildīt nākamo" at bounding box center [525, 290] width 113 height 32
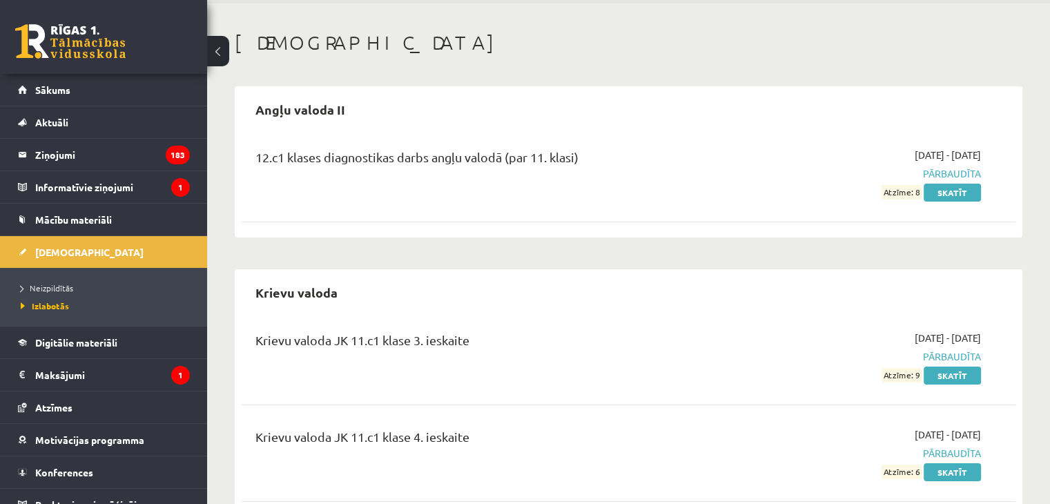
scroll to position [50, 0]
click at [948, 197] on link "Skatīt" at bounding box center [952, 193] width 57 height 18
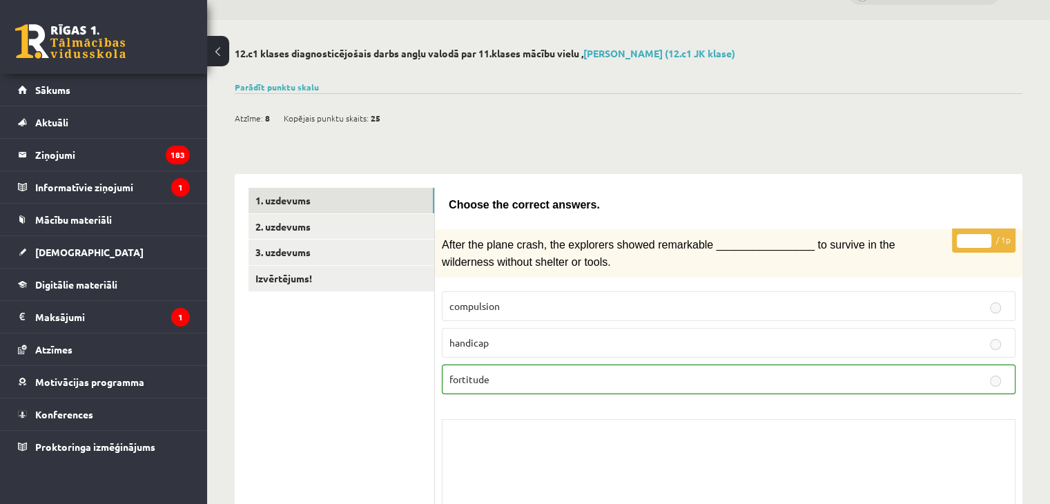
scroll to position [33, 0]
click at [377, 229] on link "2. uzdevums" at bounding box center [342, 227] width 186 height 26
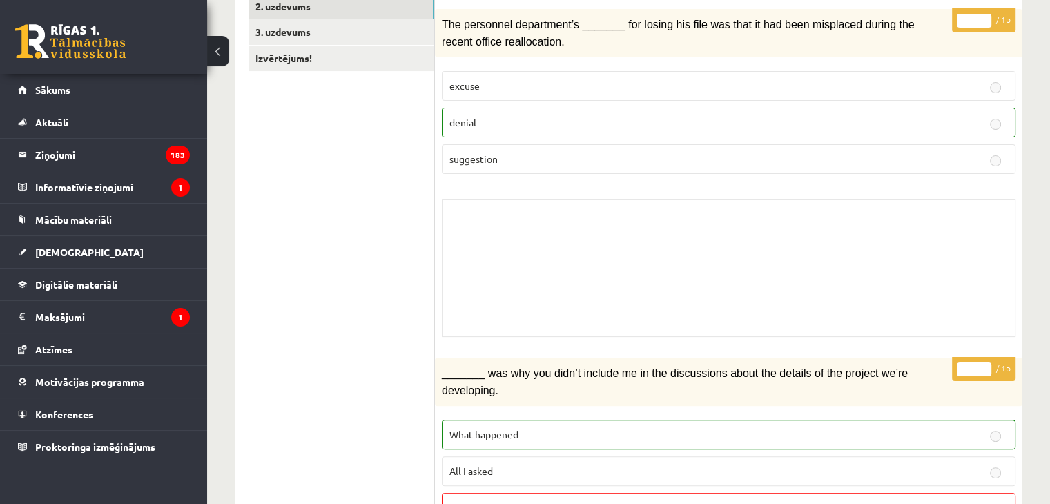
scroll to position [199, 0]
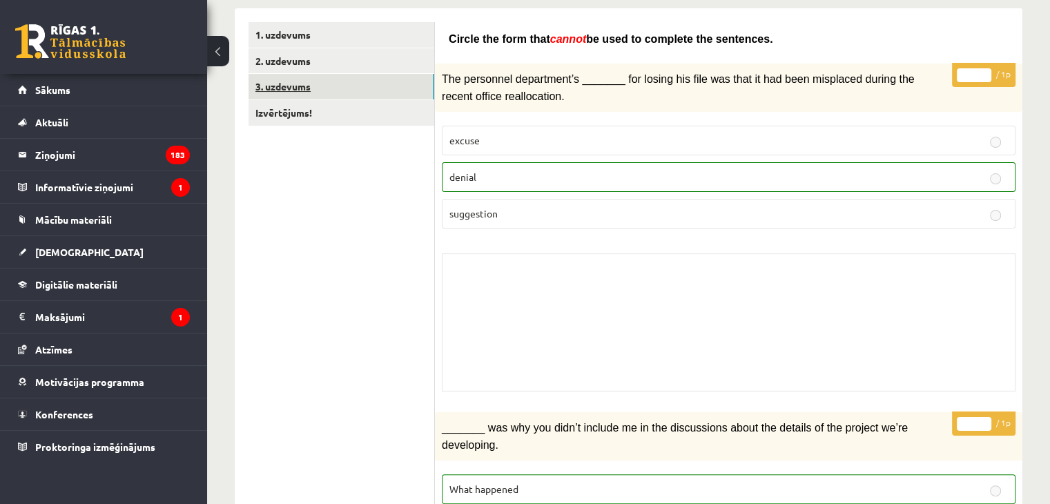
click at [389, 88] on link "3. uzdevums" at bounding box center [342, 87] width 186 height 26
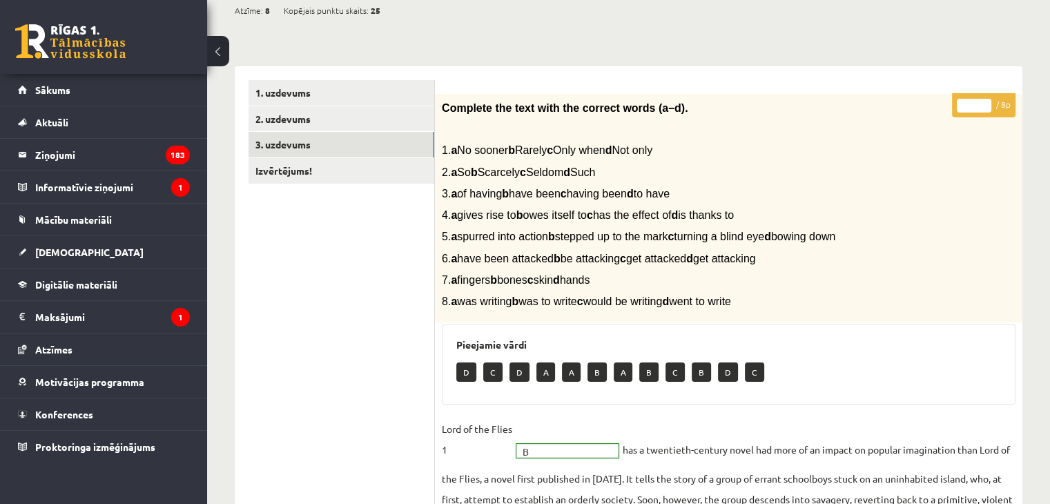
scroll to position [95, 0]
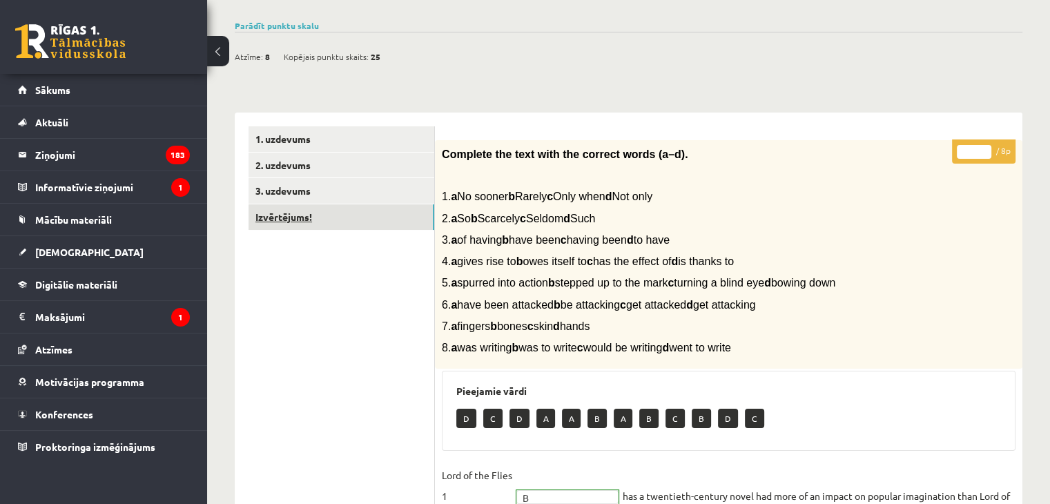
click at [348, 212] on link "Izvērtējums!" at bounding box center [342, 217] width 186 height 26
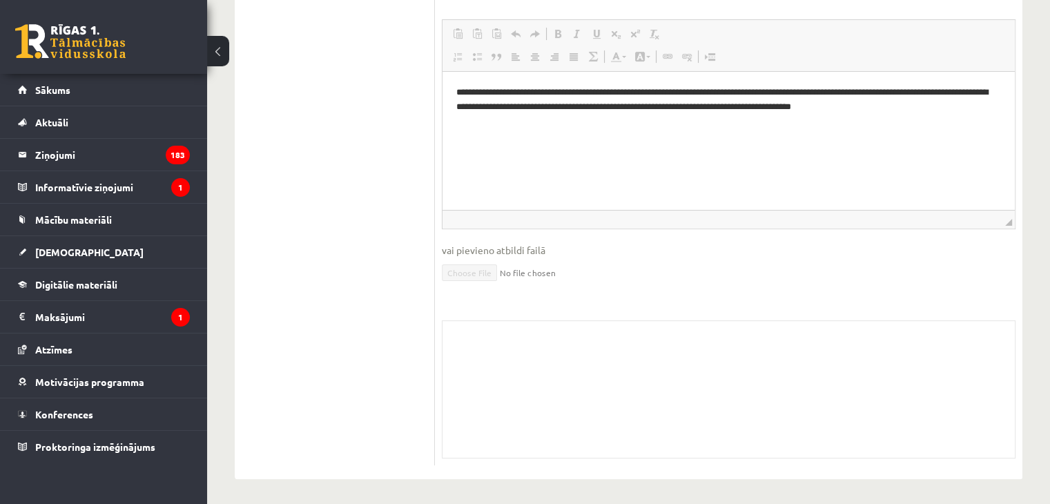
scroll to position [0, 0]
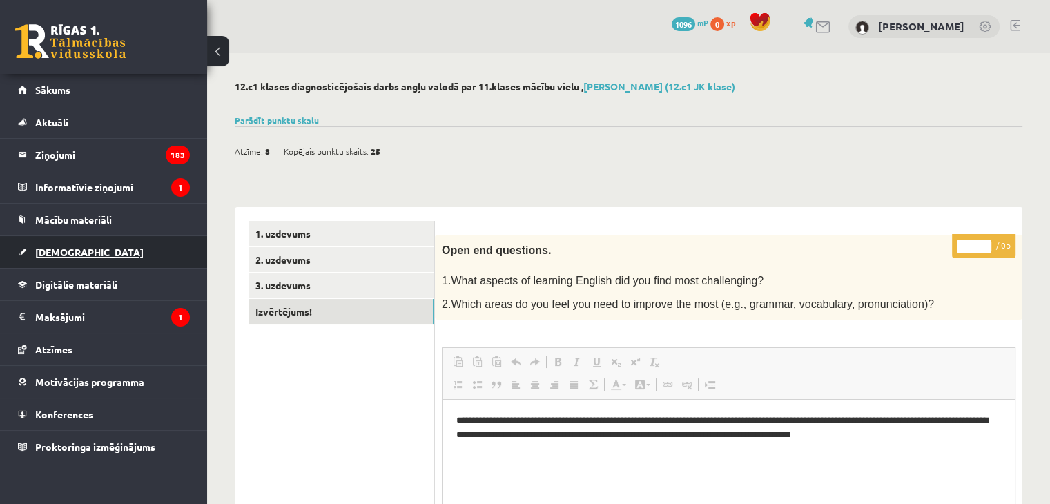
click at [70, 244] on link "[DEMOGRAPHIC_DATA]" at bounding box center [104, 252] width 172 height 32
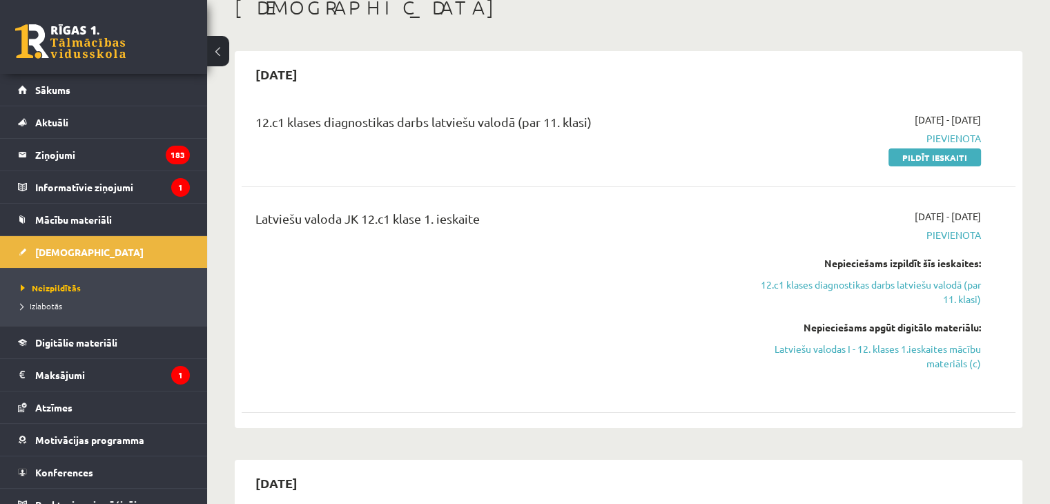
scroll to position [84, 0]
click at [86, 396] on link "Atzīmes" at bounding box center [104, 408] width 172 height 32
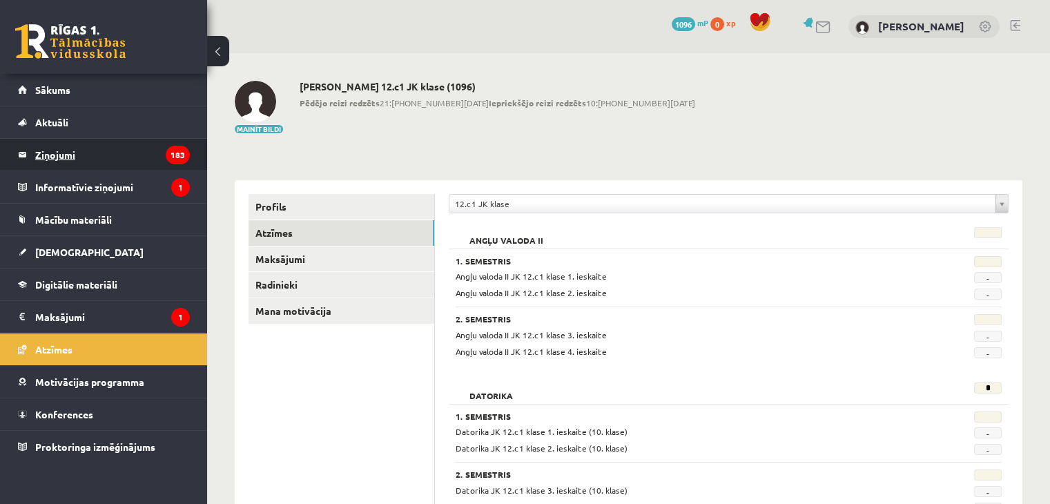
click at [116, 160] on legend "Ziņojumi 183" at bounding box center [112, 155] width 155 height 32
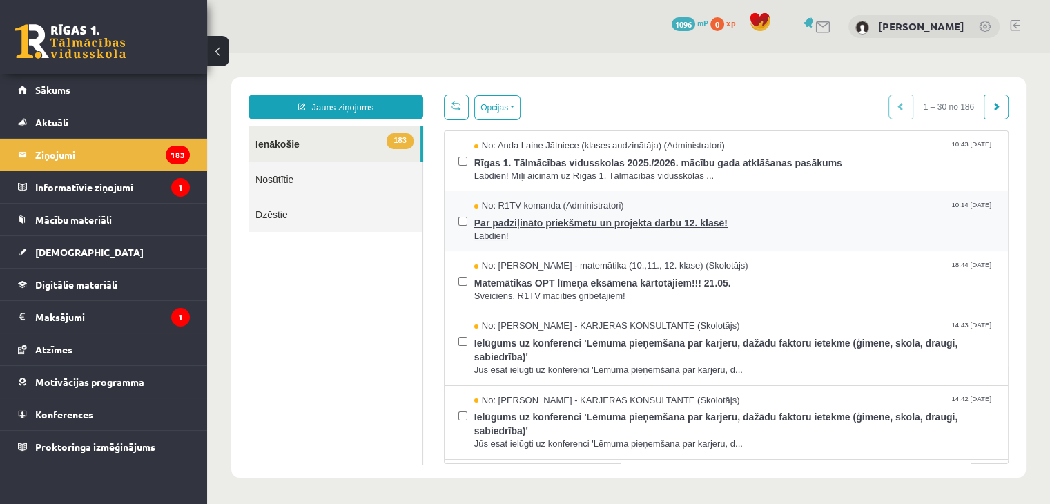
click at [660, 226] on span "Par padziļināto priekšmetu un projekta darbu 12. klasē!" at bounding box center [734, 221] width 520 height 17
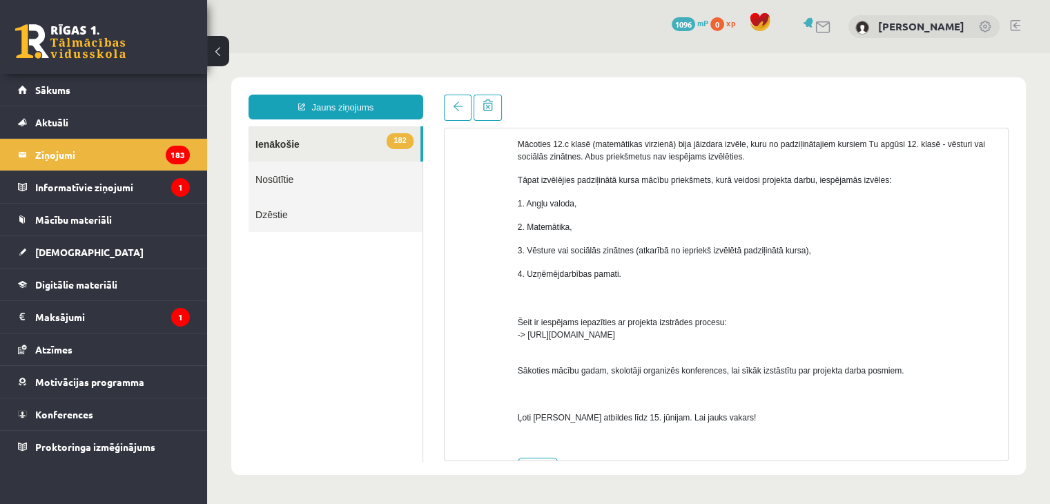
scroll to position [151, 0]
drag, startPoint x: 529, startPoint y: 332, endPoint x: 740, endPoint y: 339, distance: 211.4
click at [740, 339] on div "Labdien! Iestājoties skolā esi norādījis, kuru padziļināto priekšmetu apgūsi un…" at bounding box center [758, 255] width 480 height 381
copy span "https://www.skola2030.lv/lv/skolotajiem/projekta-darbs"
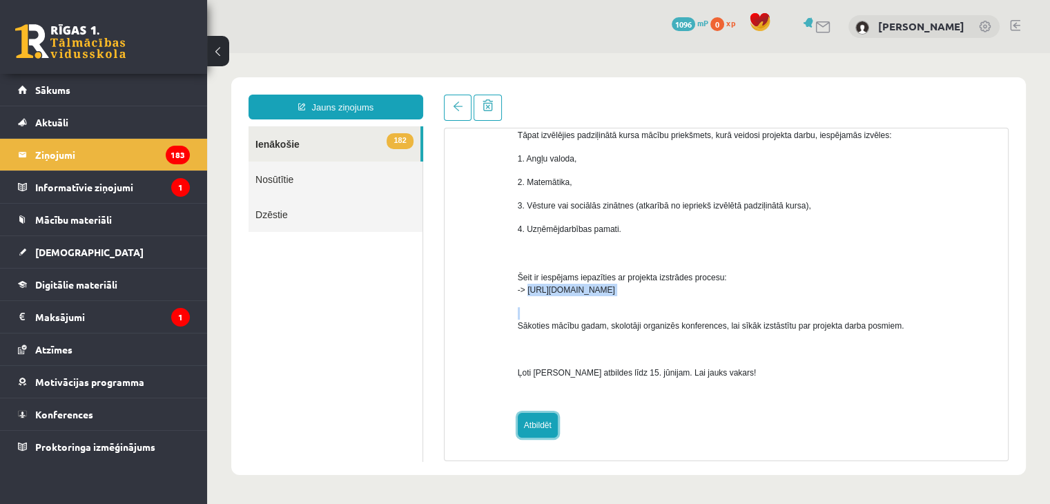
click at [536, 432] on link "Atbildēt" at bounding box center [538, 425] width 40 height 25
type input "**********"
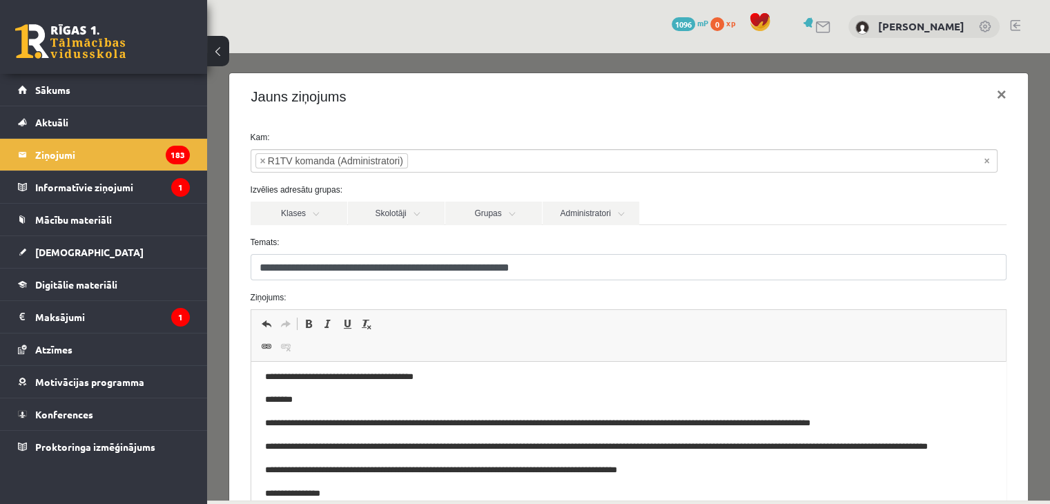
scroll to position [0, 0]
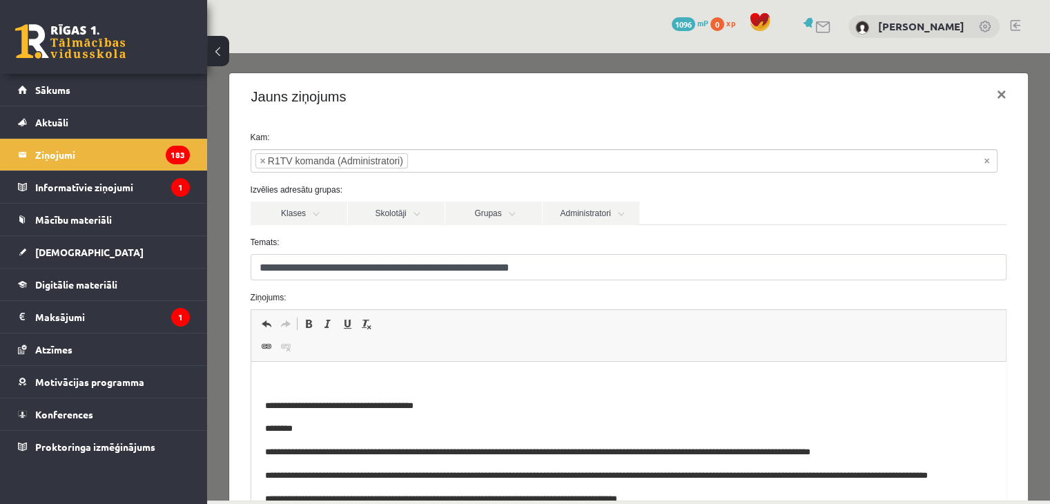
click at [390, 379] on p "Editor, wiswyg-editor-47024873393420-1757011372-721" at bounding box center [629, 383] width 728 height 15
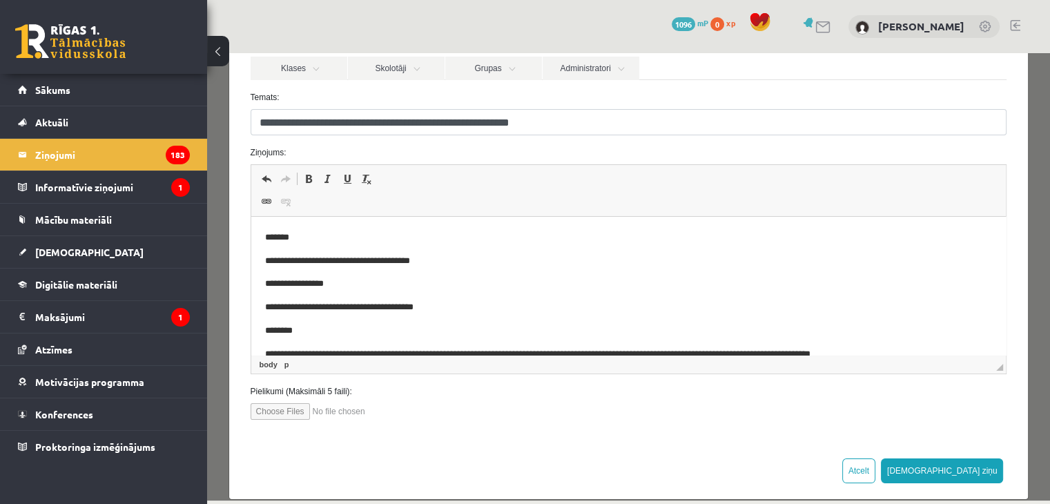
scroll to position [162, 0]
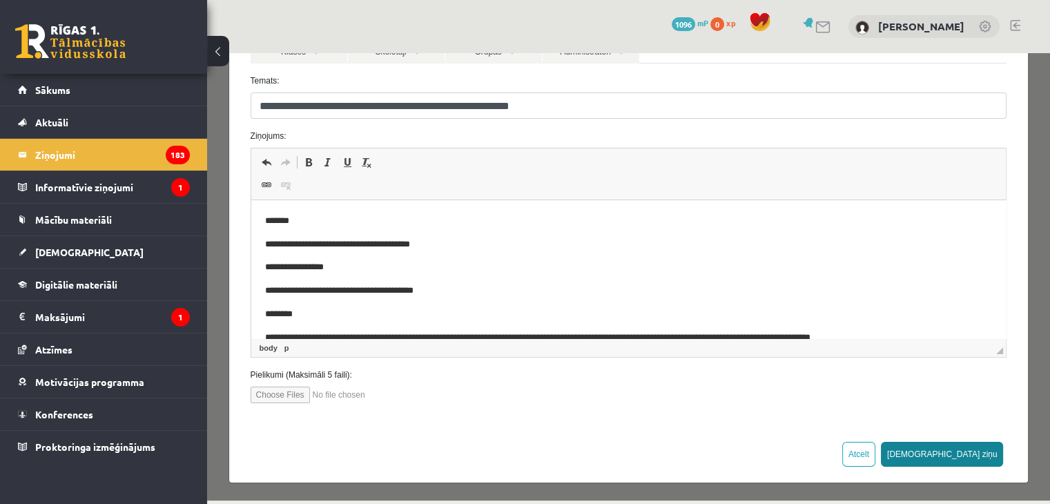
click at [967, 455] on button "Sūtīt ziņu" at bounding box center [942, 454] width 123 height 25
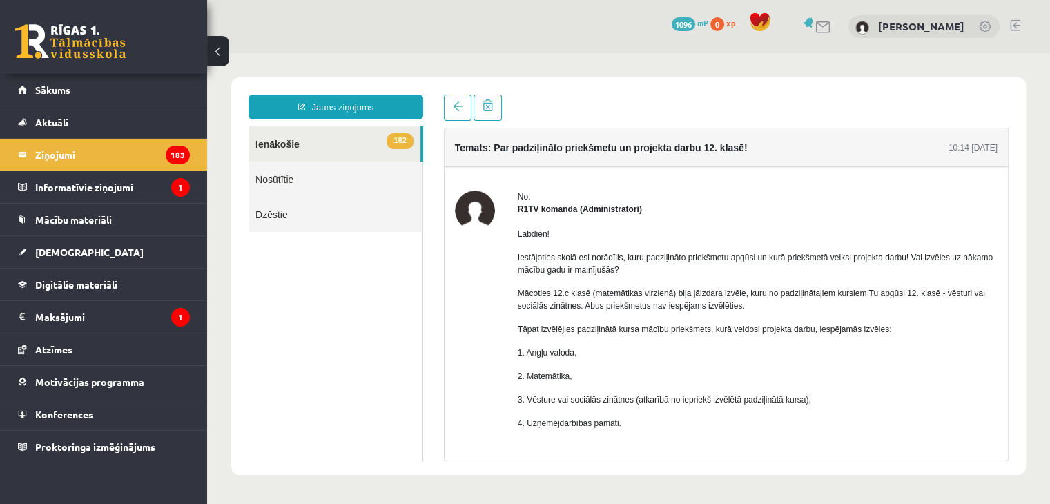
scroll to position [0, 0]
click at [454, 99] on link at bounding box center [458, 108] width 28 height 26
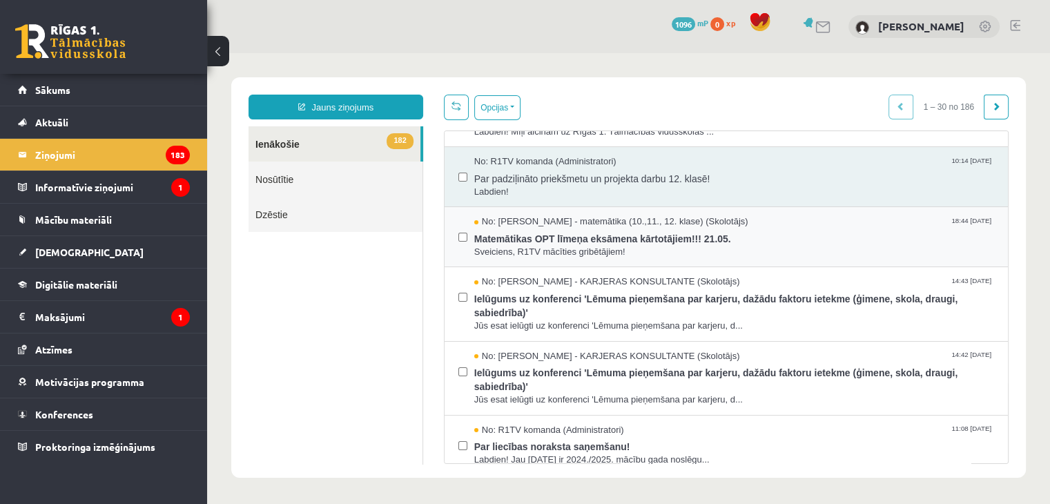
scroll to position [44, 0]
click at [577, 240] on span "Matemātikas OPT līmeņa eksāmena kārtotājiem!!! 21.05." at bounding box center [734, 237] width 520 height 17
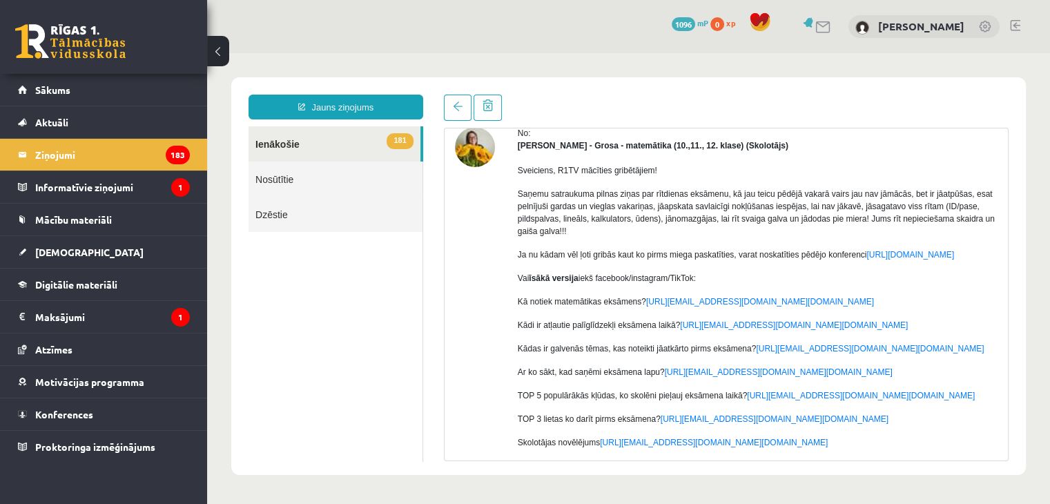
scroll to position [57, 0]
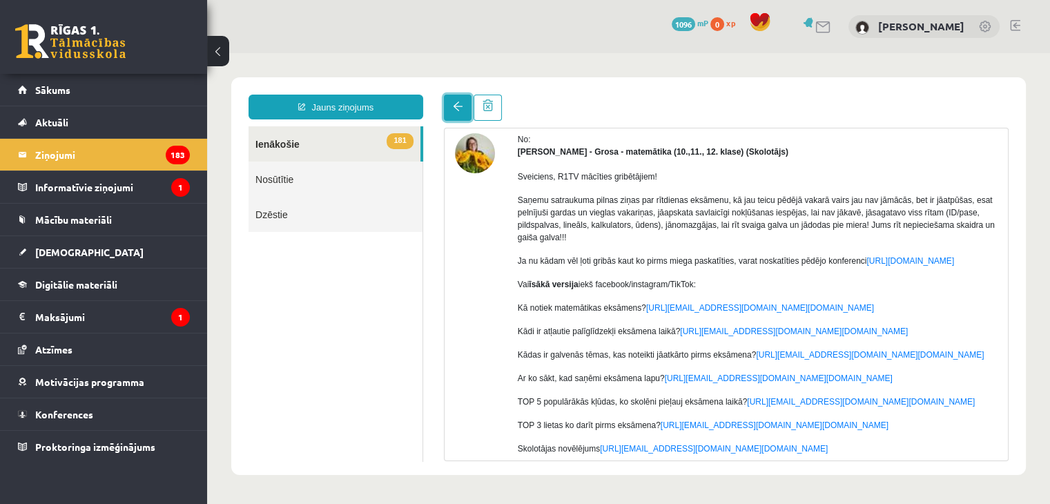
click at [459, 95] on link at bounding box center [458, 108] width 28 height 26
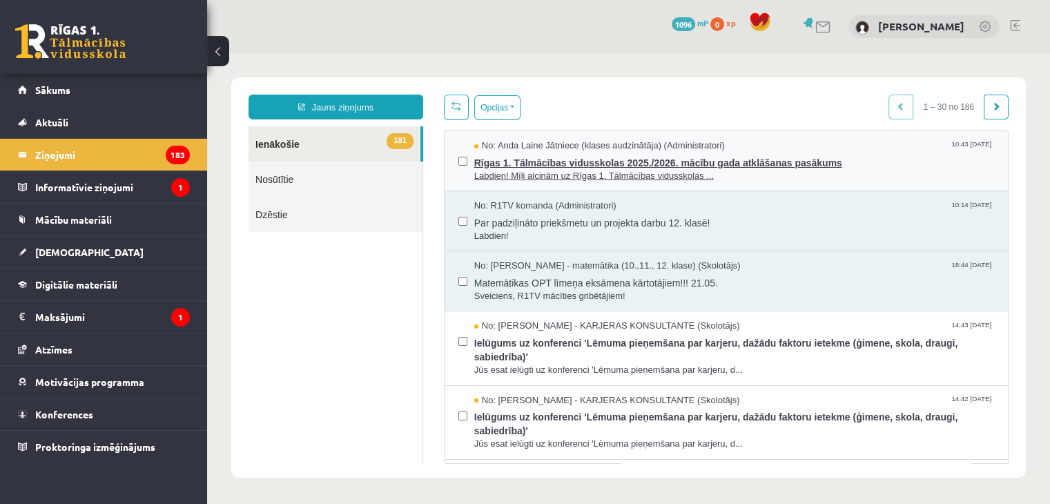
scroll to position [0, 0]
click at [602, 164] on span "Rīgas 1. Tālmācības vidusskolas 2025./2026. mācību gada atklāšanas pasākums" at bounding box center [734, 161] width 520 height 17
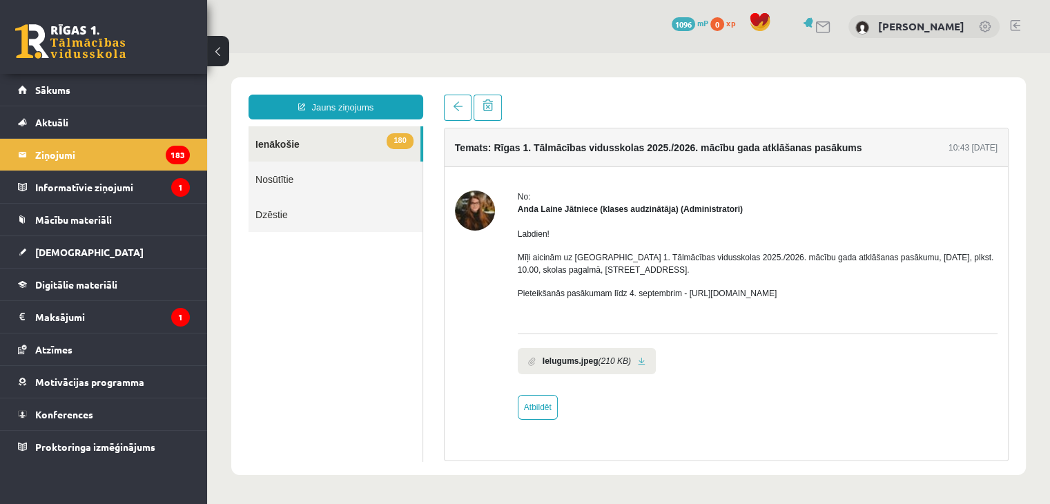
scroll to position [1, 0]
click at [453, 100] on link at bounding box center [458, 108] width 28 height 26
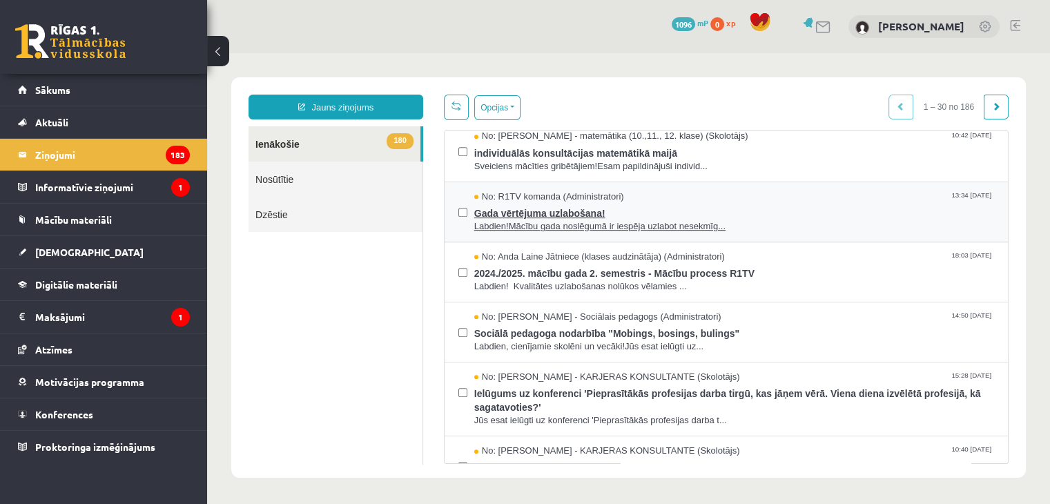
scroll to position [698, 0]
click at [610, 229] on span "Labdien!Mācību gada noslēgumā ir iespēja uzlabot nesekmīg..." at bounding box center [734, 227] width 520 height 13
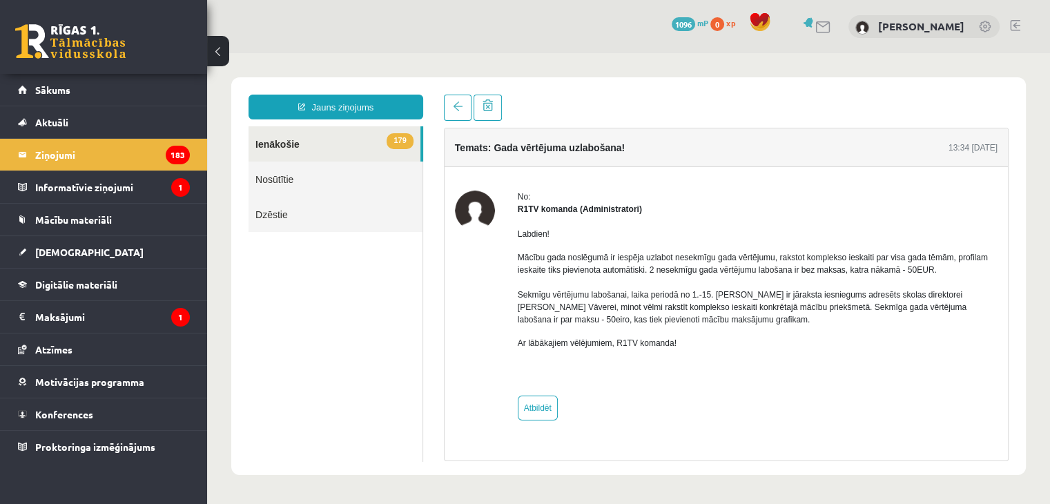
scroll to position [0, 0]
click at [461, 106] on span at bounding box center [458, 107] width 10 height 10
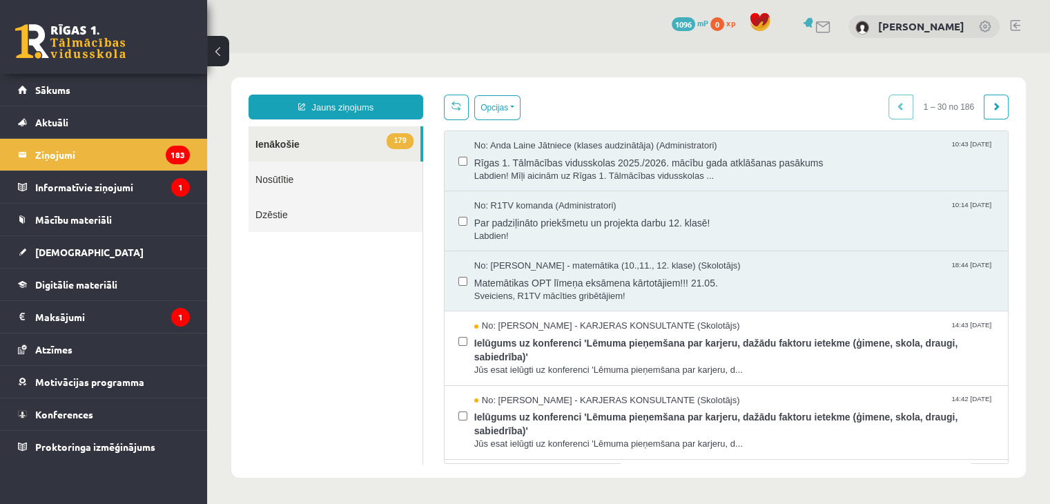
click at [332, 184] on link "Nosūtītie" at bounding box center [336, 179] width 174 height 35
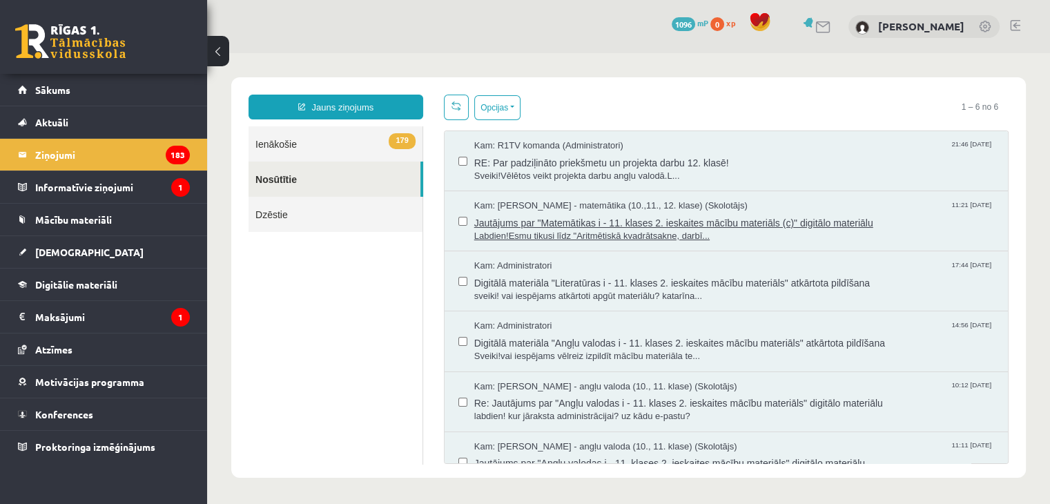
click at [624, 233] on span "Labdien!Esmu tikusi līdz "Aritmētiskā kvadrātsakne, darbī..." at bounding box center [734, 236] width 520 height 13
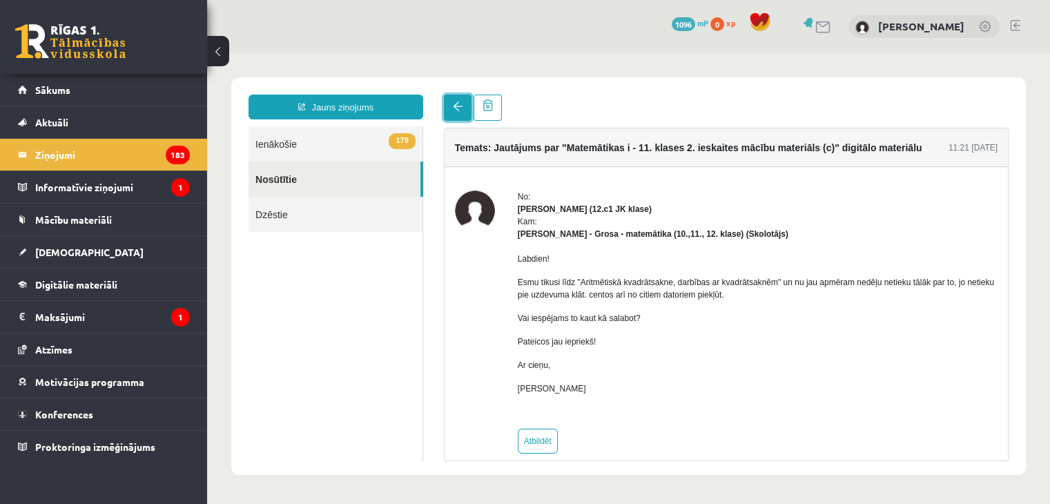
click at [462, 106] on link at bounding box center [458, 108] width 28 height 26
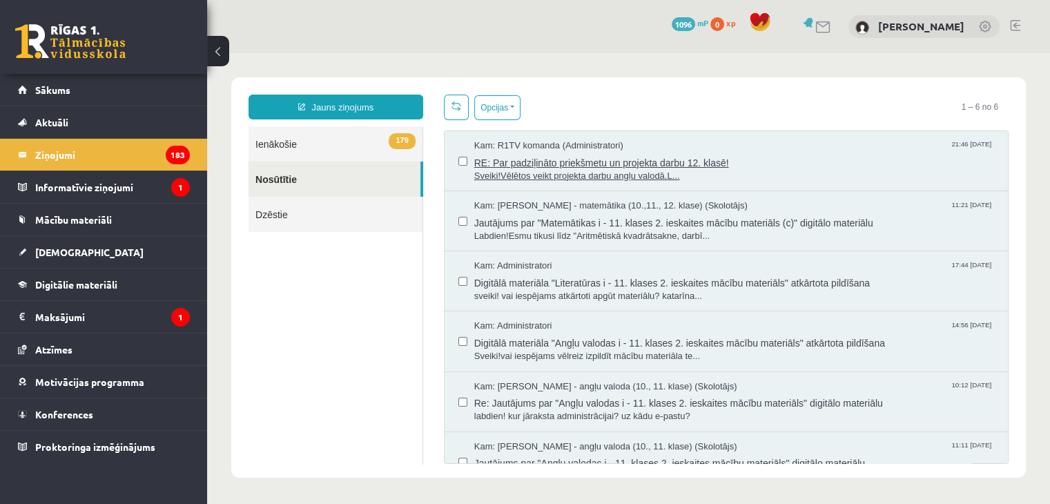
click at [574, 170] on span "Sveiki!Vēlētos veikt projekta darbu angļu valodā.L..." at bounding box center [734, 176] width 520 height 13
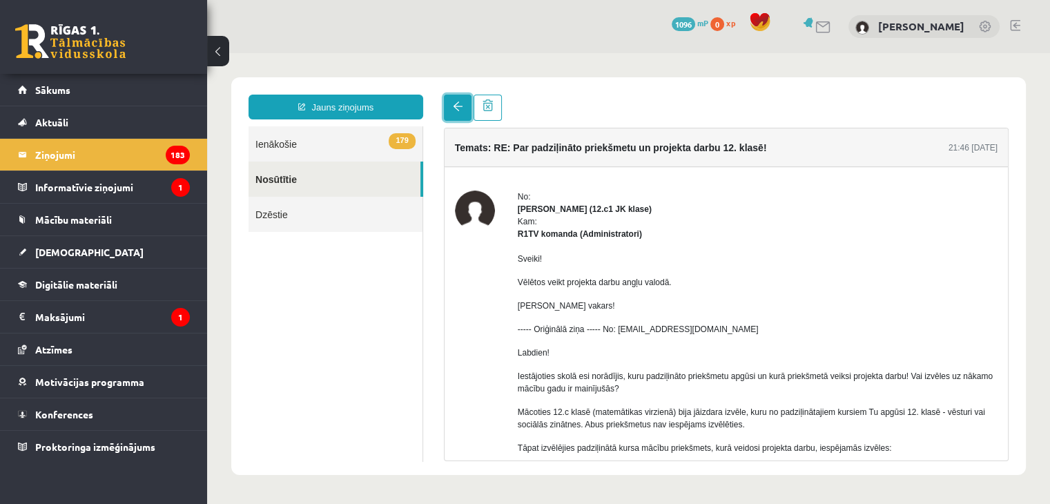
click at [456, 108] on span at bounding box center [458, 107] width 10 height 10
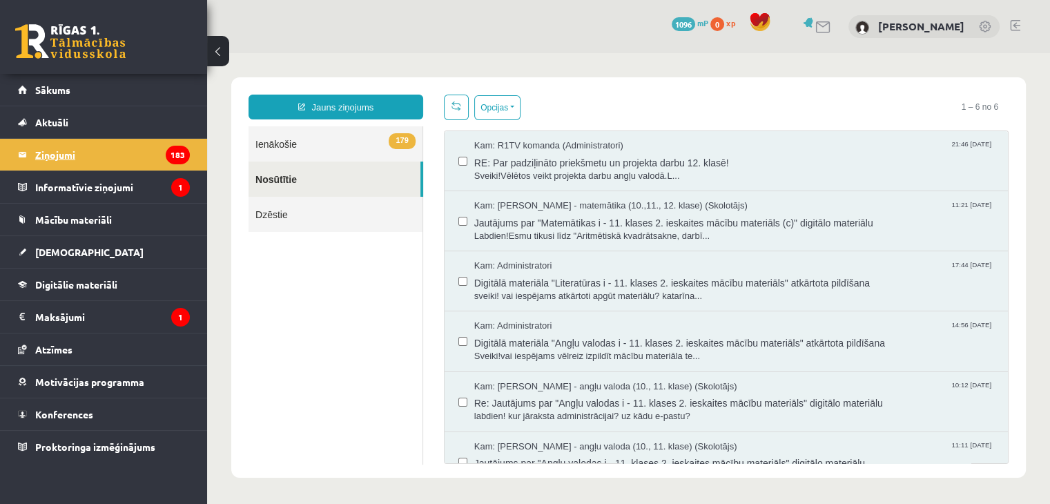
click at [149, 144] on legend "Ziņojumi 183" at bounding box center [112, 155] width 155 height 32
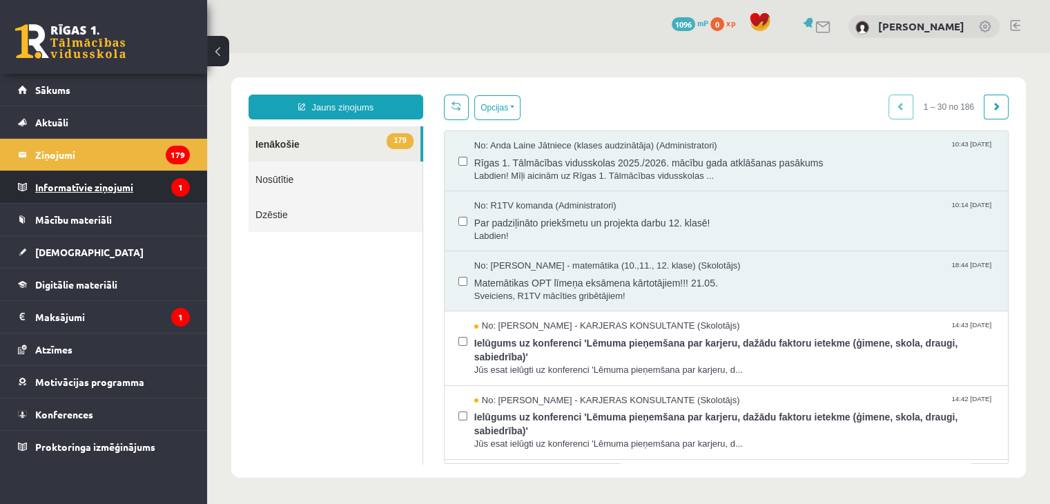
click at [131, 188] on legend "Informatīvie ziņojumi 1" at bounding box center [112, 187] width 155 height 32
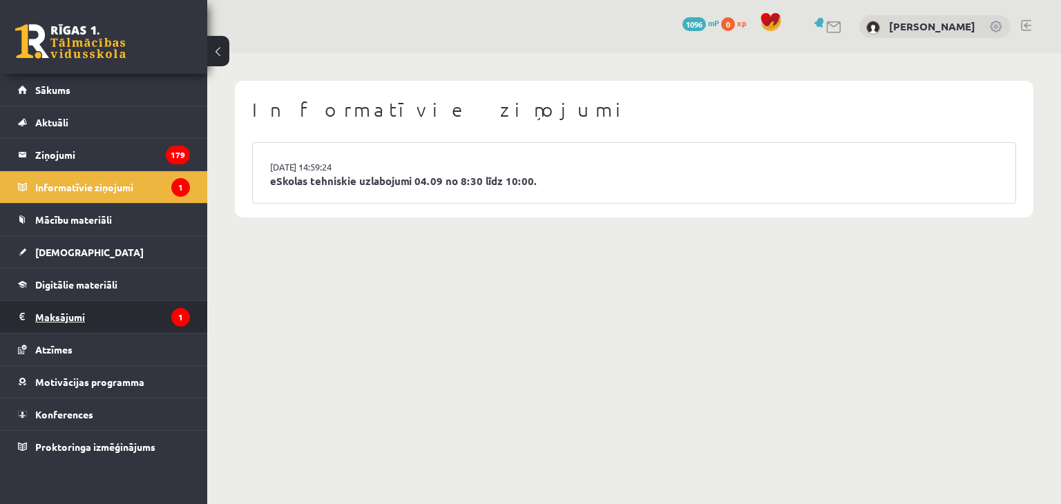
click at [130, 320] on legend "Maksājumi 1" at bounding box center [112, 317] width 155 height 32
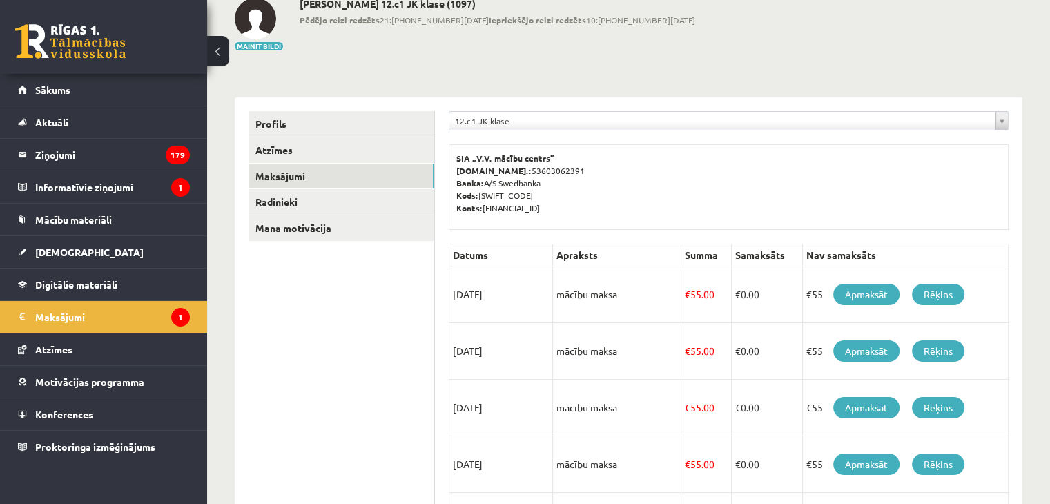
scroll to position [82, 0]
